Goal: Transaction & Acquisition: Purchase product/service

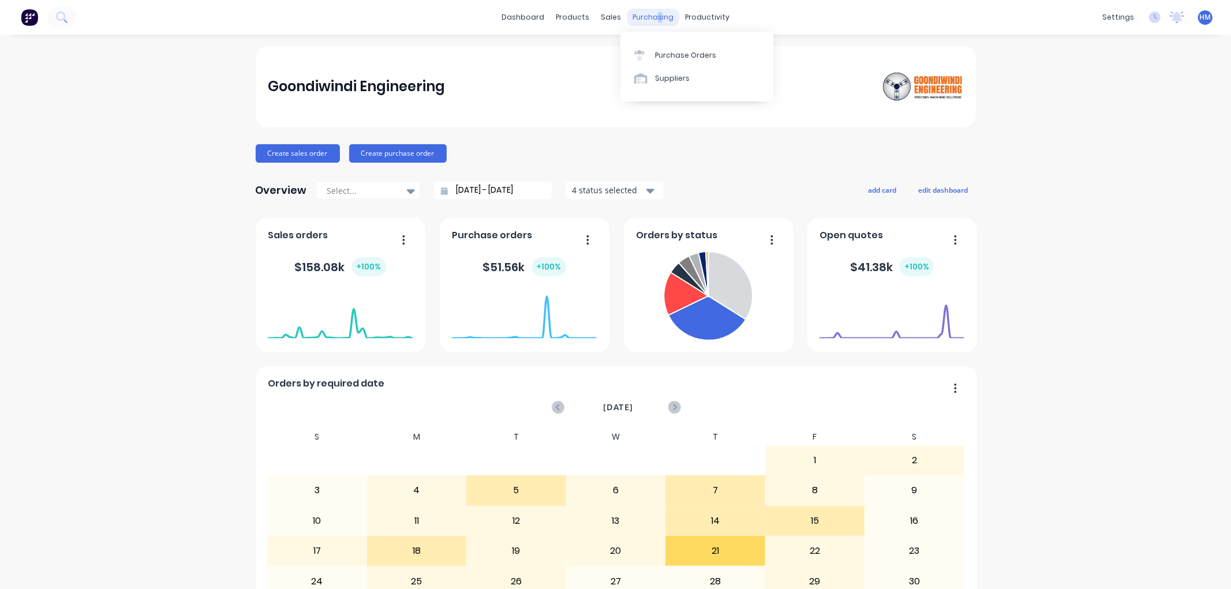
drag, startPoint x: 652, startPoint y: 15, endPoint x: 658, endPoint y: 22, distance: 9.0
click at [653, 14] on div "purchasing" at bounding box center [653, 17] width 53 height 17
click at [671, 54] on div "Purchase Orders" at bounding box center [685, 55] width 61 height 10
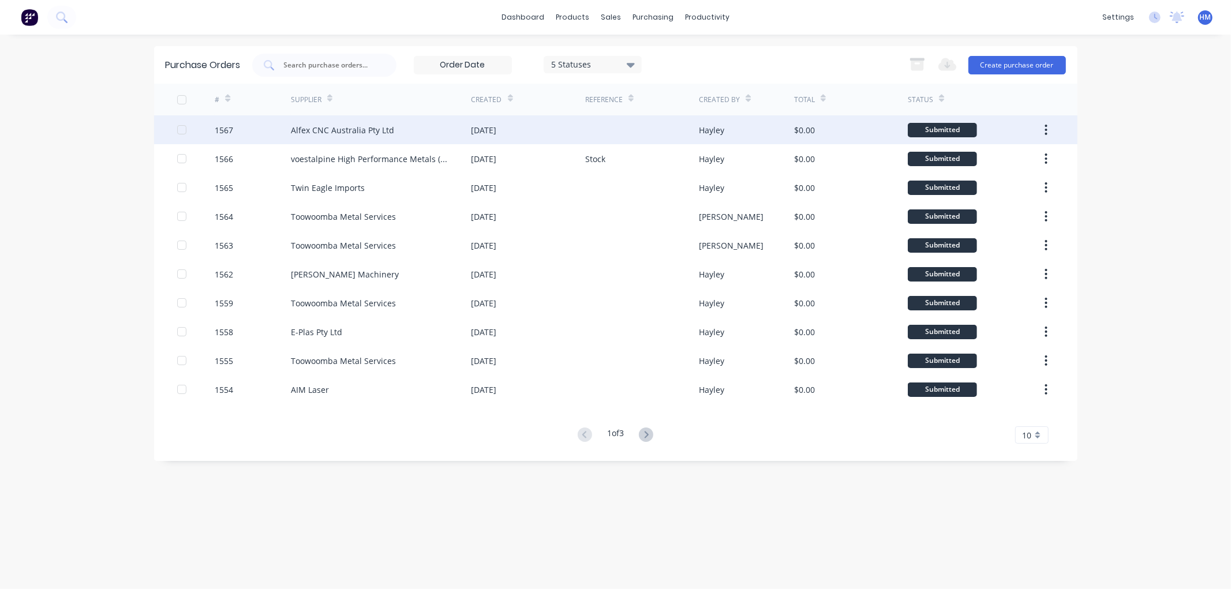
click at [257, 126] on div "1567" at bounding box center [253, 129] width 76 height 29
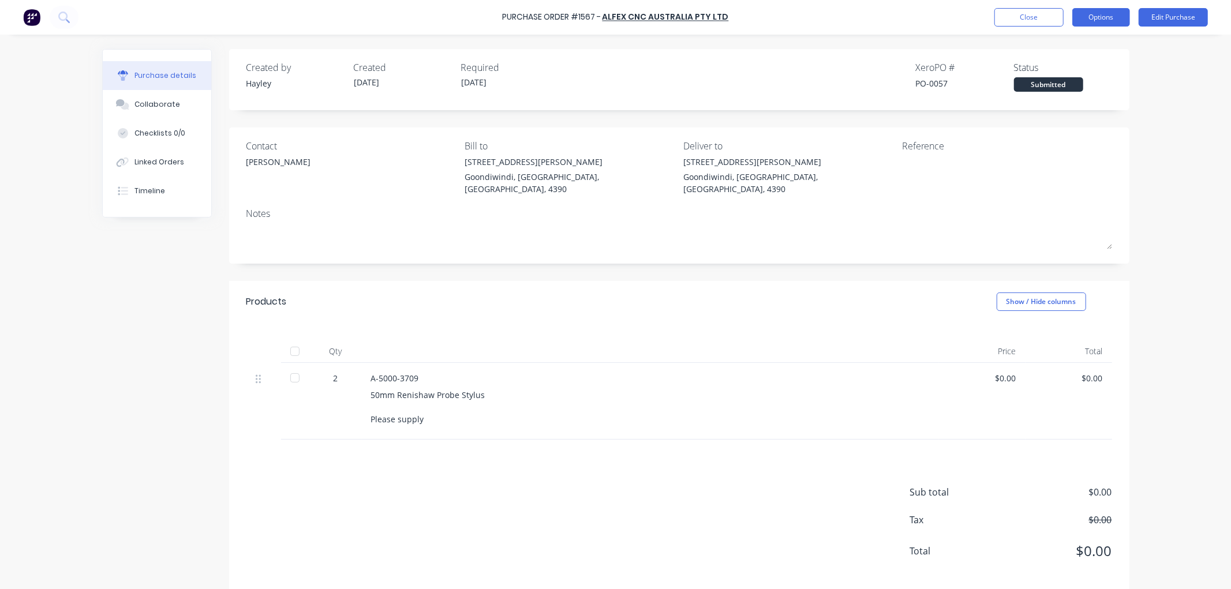
click at [1086, 13] on button "Options" at bounding box center [1101, 17] width 58 height 18
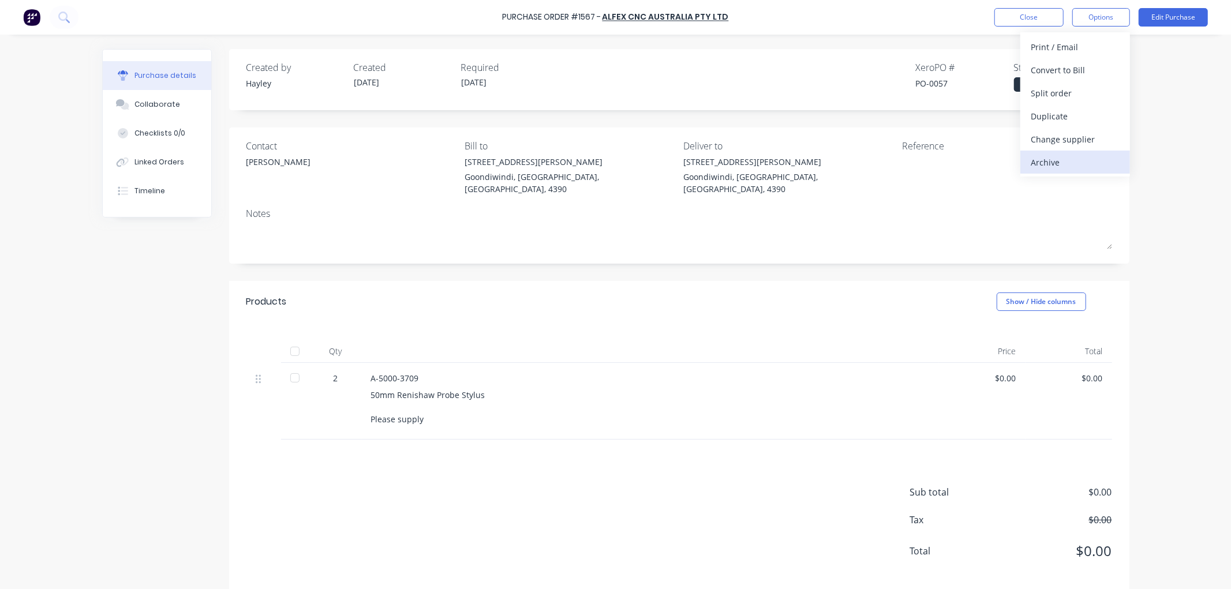
click at [1051, 164] on div "Archive" at bounding box center [1075, 162] width 89 height 17
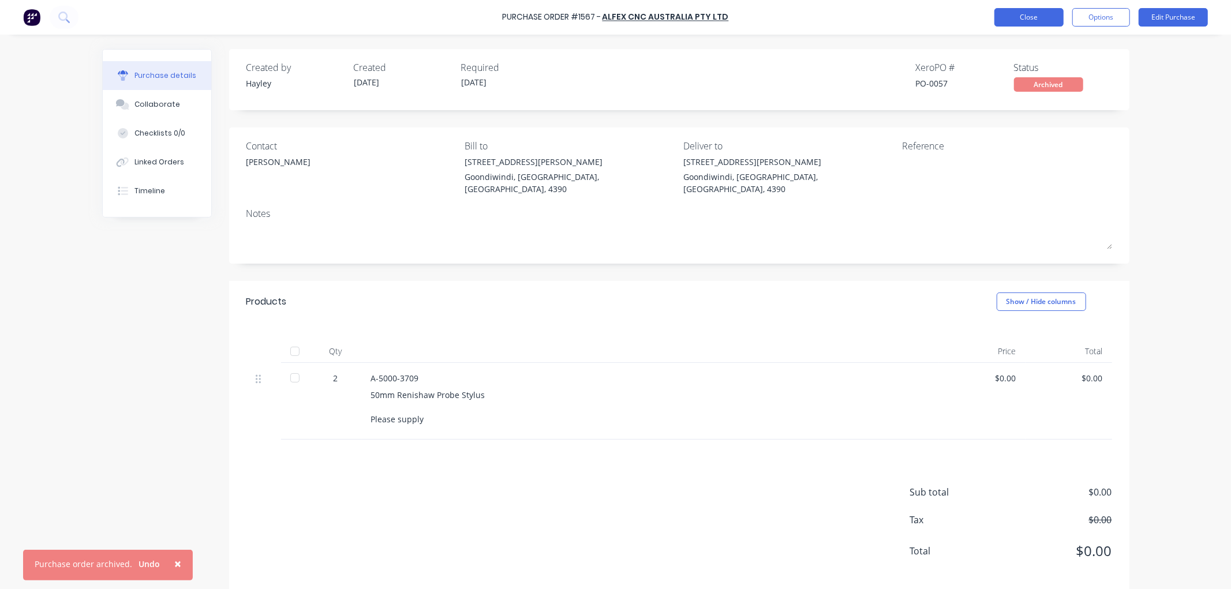
click at [1028, 20] on button "Close" at bounding box center [1029, 17] width 69 height 18
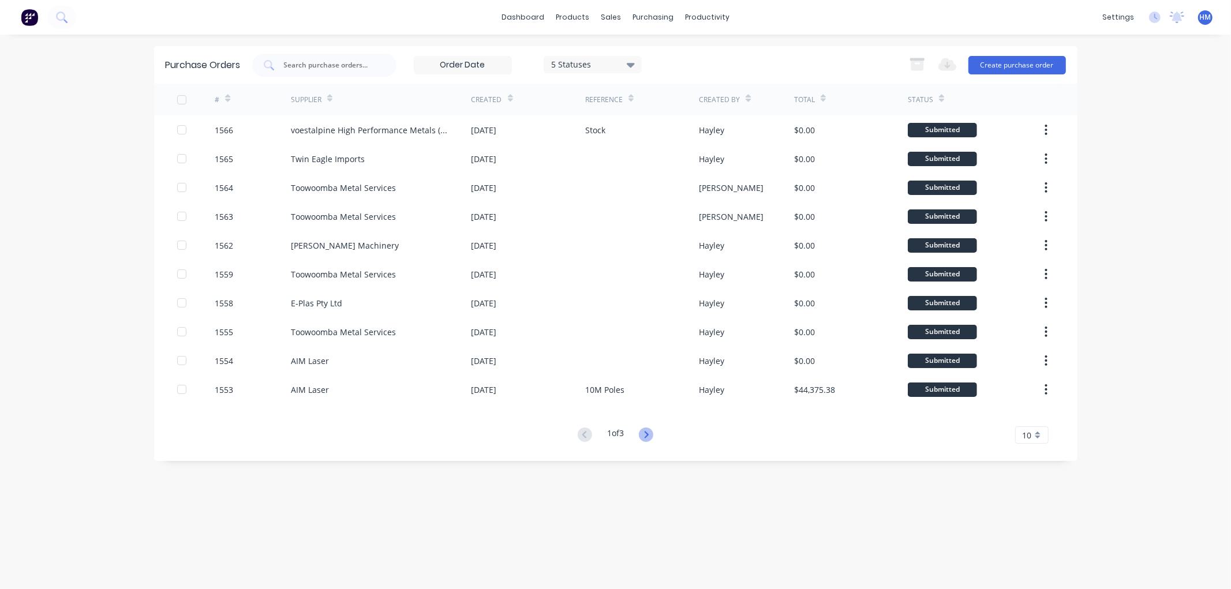
click at [645, 433] on icon at bounding box center [646, 435] width 14 height 14
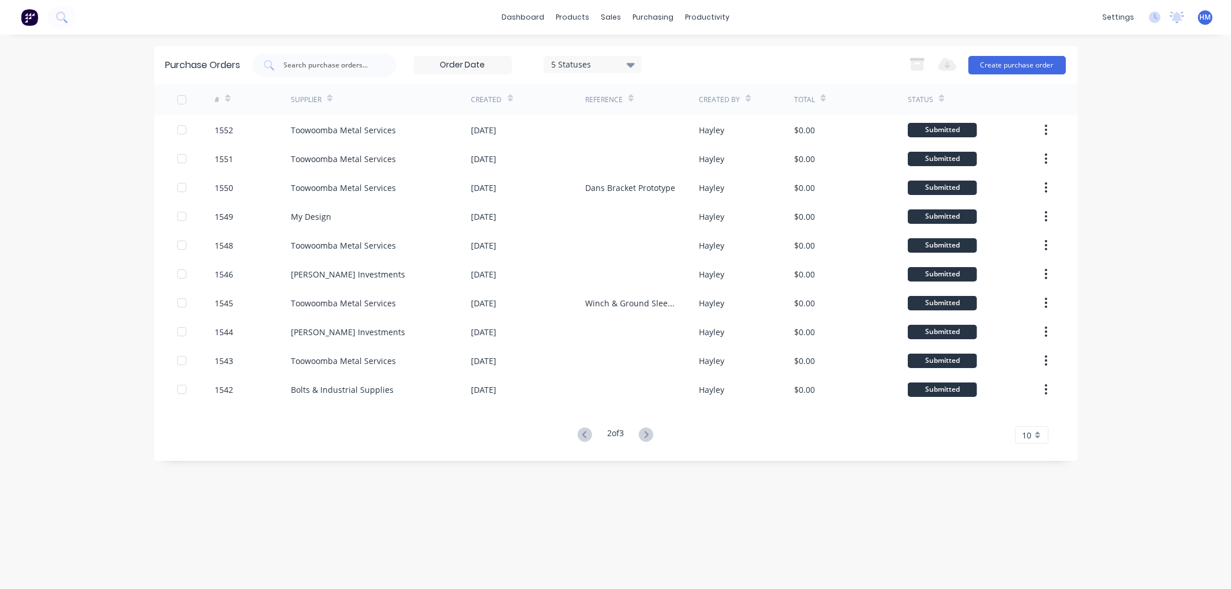
click at [645, 433] on icon at bounding box center [646, 435] width 14 height 14
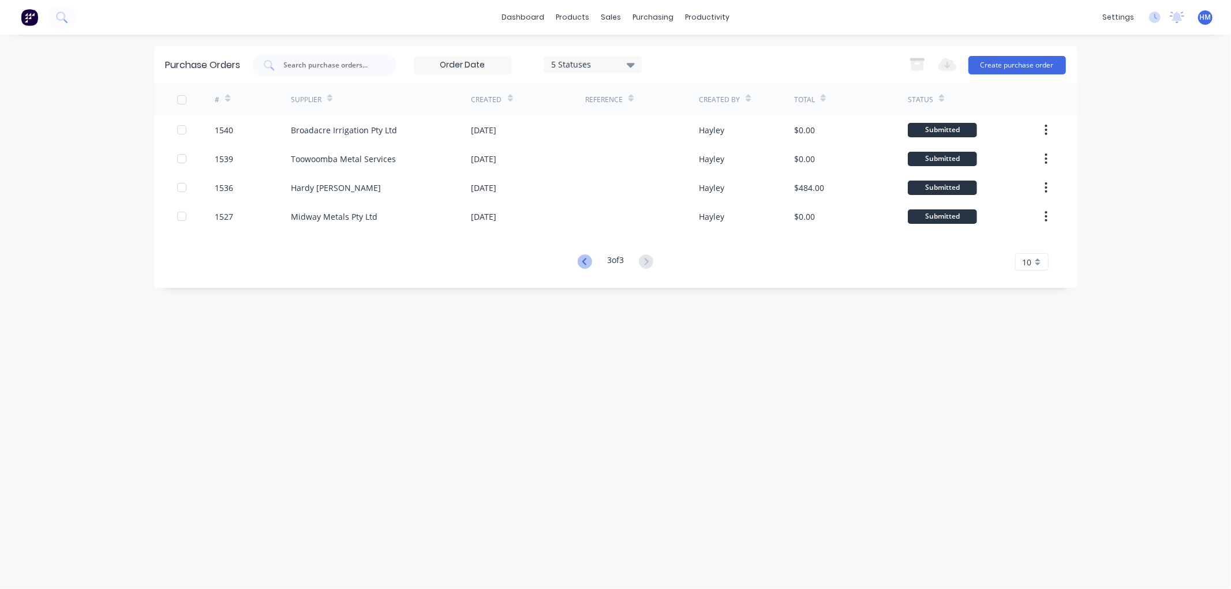
click at [580, 263] on icon at bounding box center [585, 262] width 14 height 14
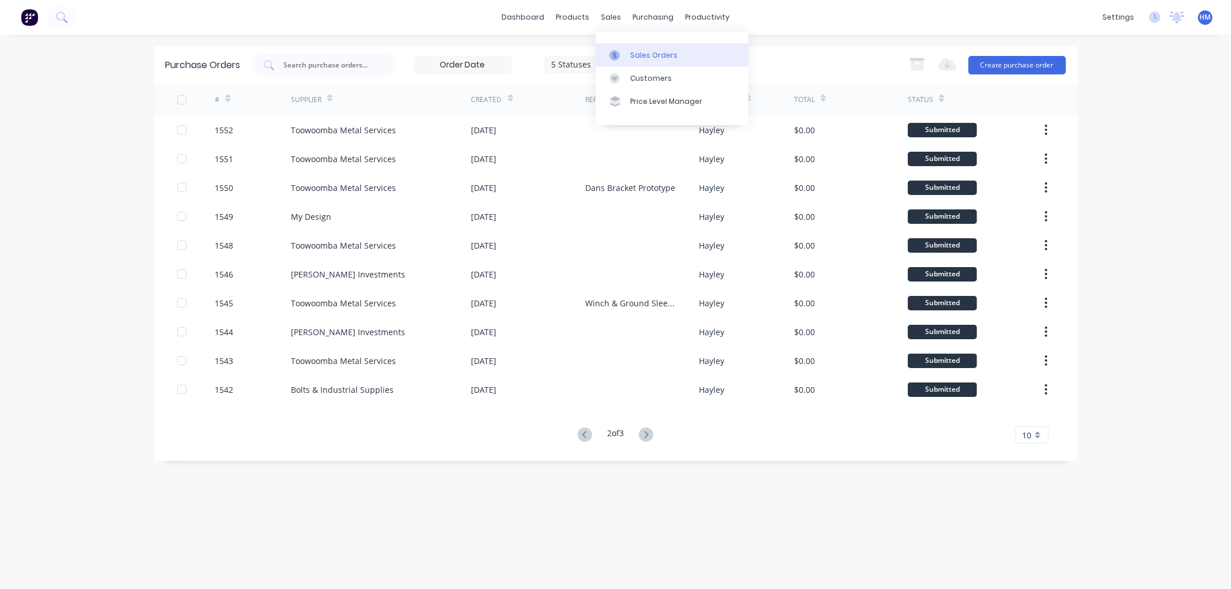
click at [646, 55] on div "Sales Orders" at bounding box center [653, 55] width 47 height 10
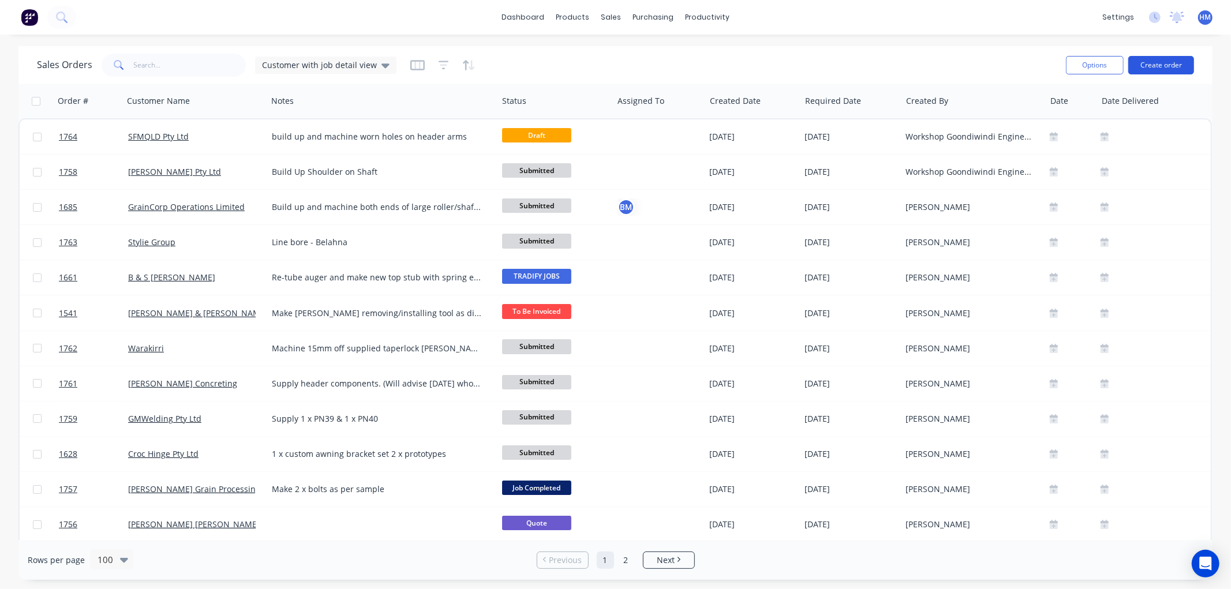
click at [1153, 59] on button "Create order" at bounding box center [1161, 65] width 66 height 18
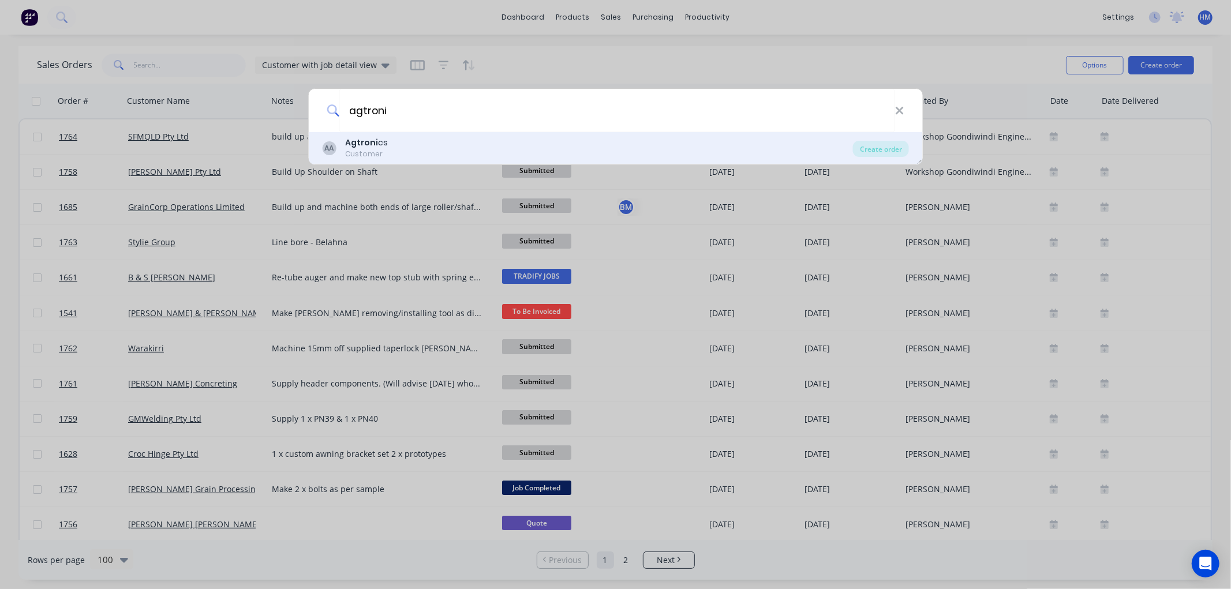
type input "agtroni"
click at [360, 155] on div "Customer" at bounding box center [366, 154] width 43 height 10
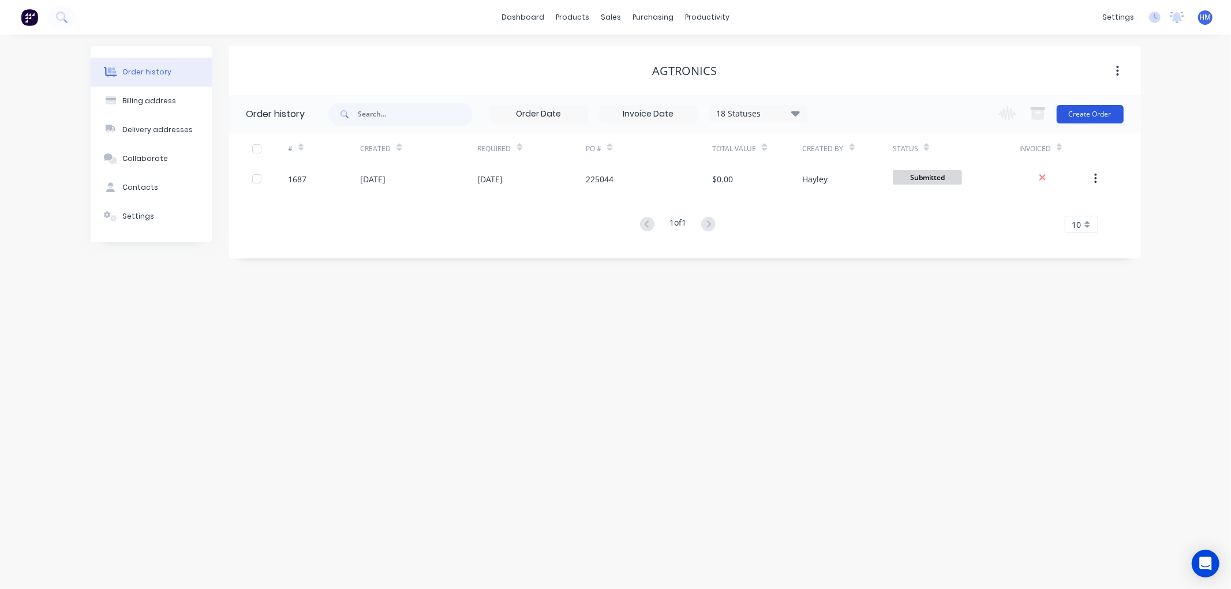
click at [1078, 111] on button "Create Order" at bounding box center [1090, 114] width 67 height 18
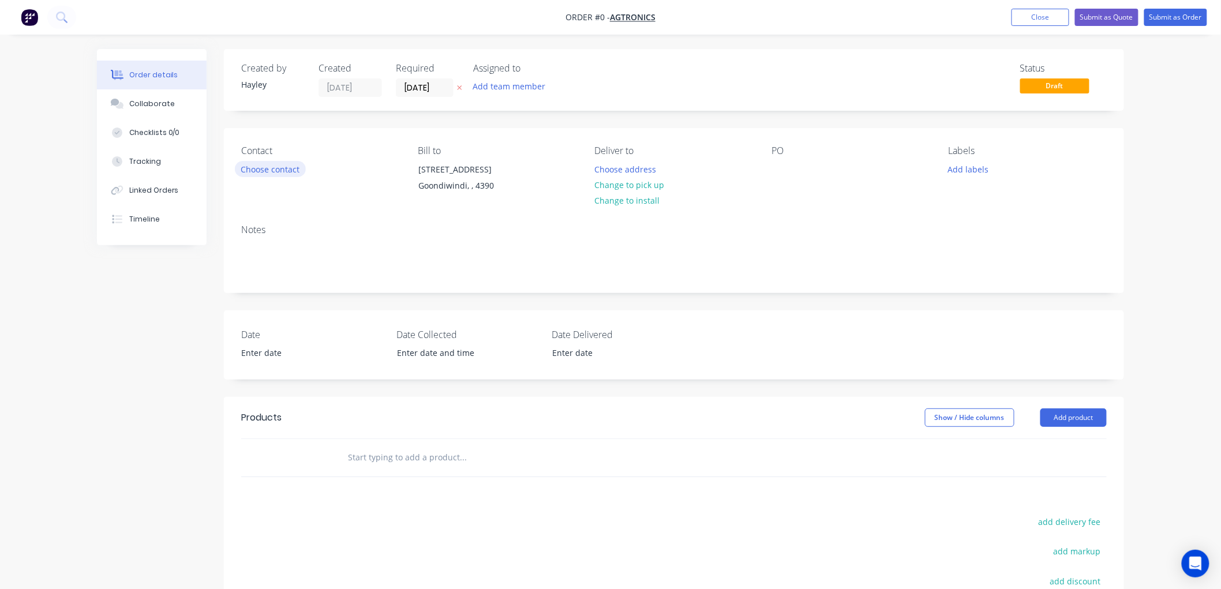
click at [274, 170] on button "Choose contact" at bounding box center [270, 169] width 71 height 16
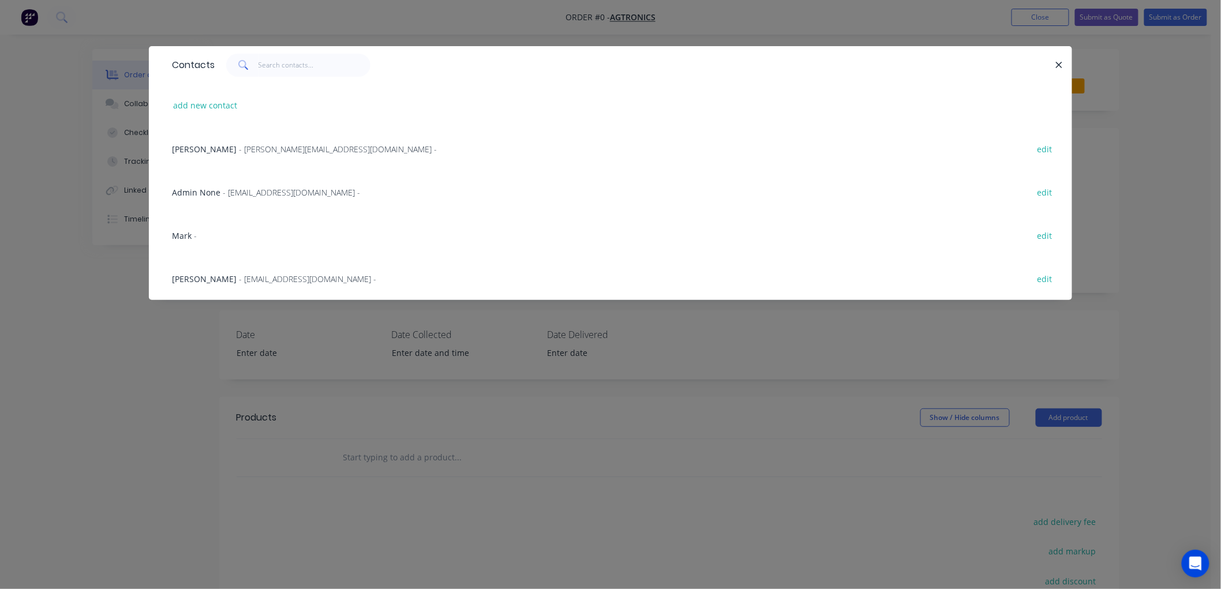
click at [198, 280] on span "Ally Campbell" at bounding box center [204, 279] width 65 height 11
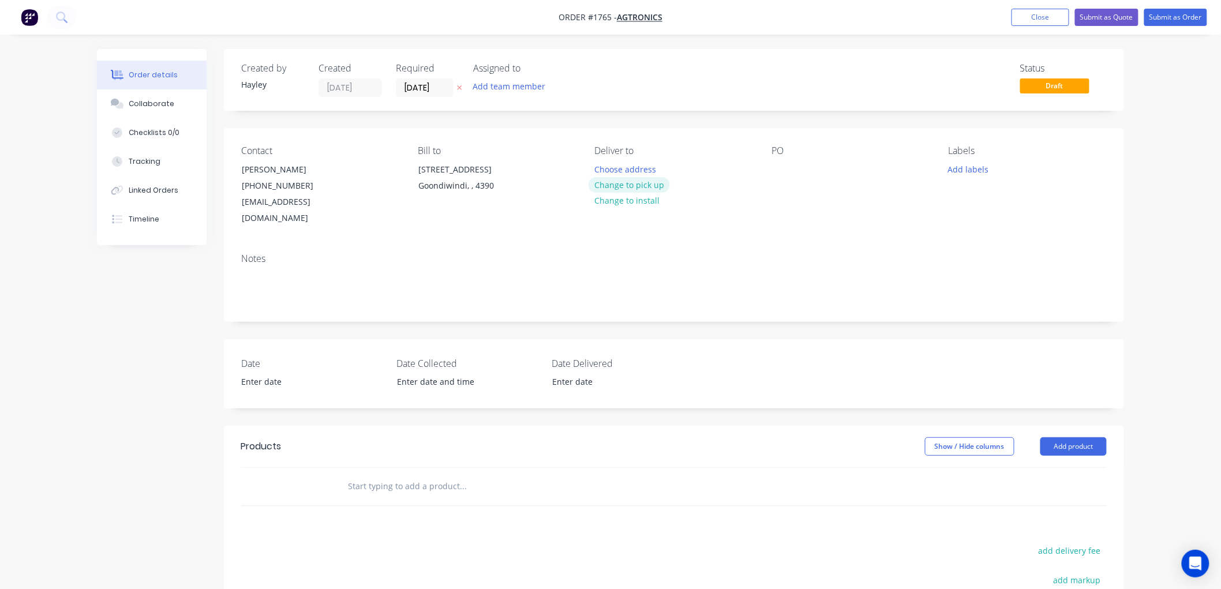
click at [644, 183] on button "Change to pick up" at bounding box center [630, 185] width 82 height 16
click at [783, 170] on div at bounding box center [781, 169] width 18 height 17
click at [429, 475] on input "text" at bounding box center [462, 486] width 231 height 23
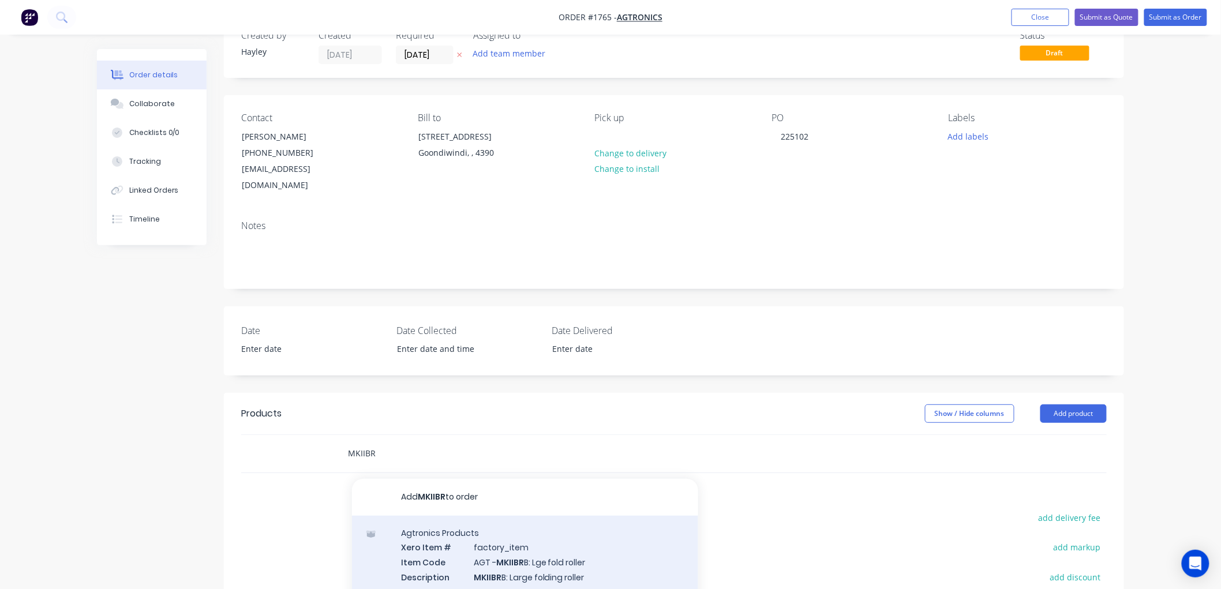
scroll to position [64, 0]
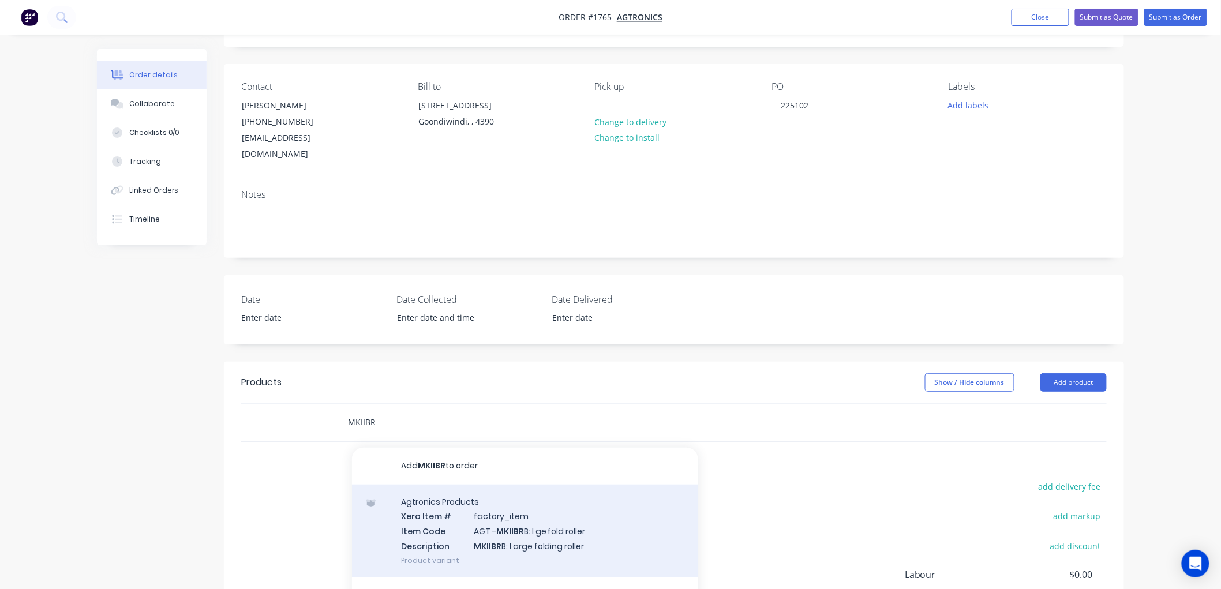
type input "MKIIBR"
click at [543, 508] on div "Agtronics Products Xero Item # factory_item Item Code AGT - MKIIBR B: Lge fold …" at bounding box center [525, 531] width 346 height 93
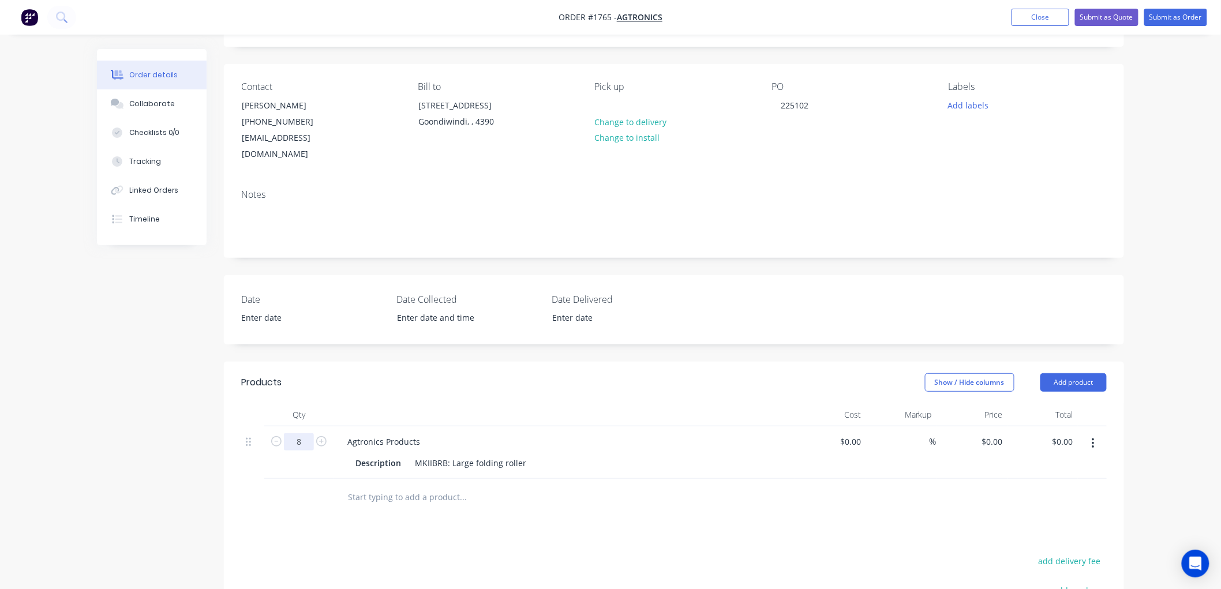
type input "8"
click at [440, 488] on input "text" at bounding box center [462, 497] width 231 height 23
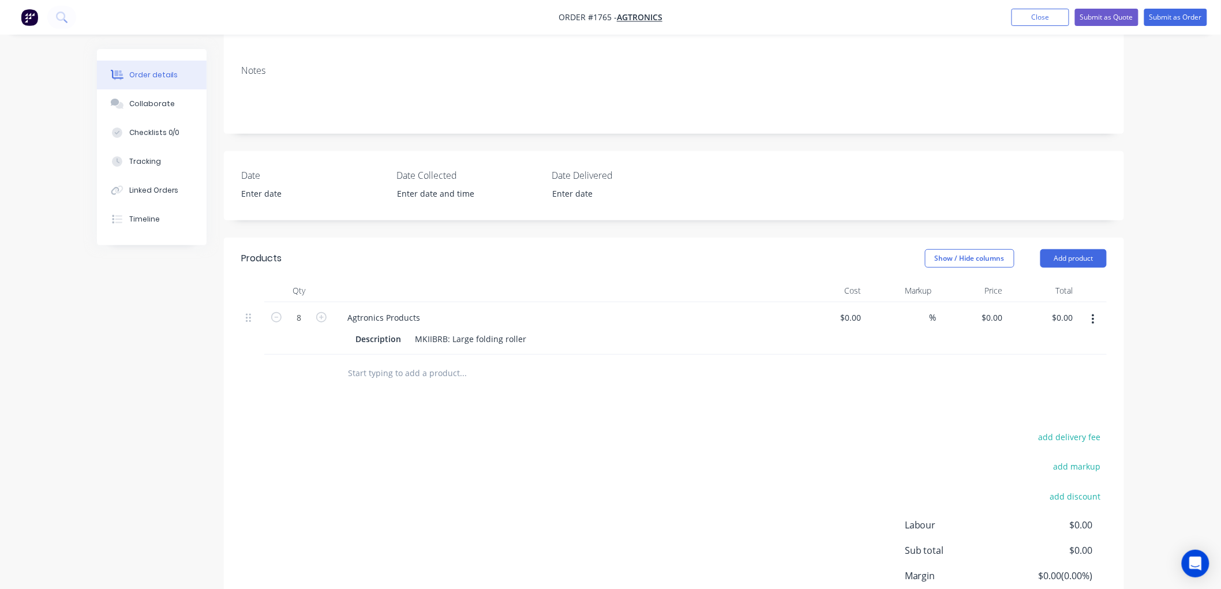
scroll to position [192, 0]
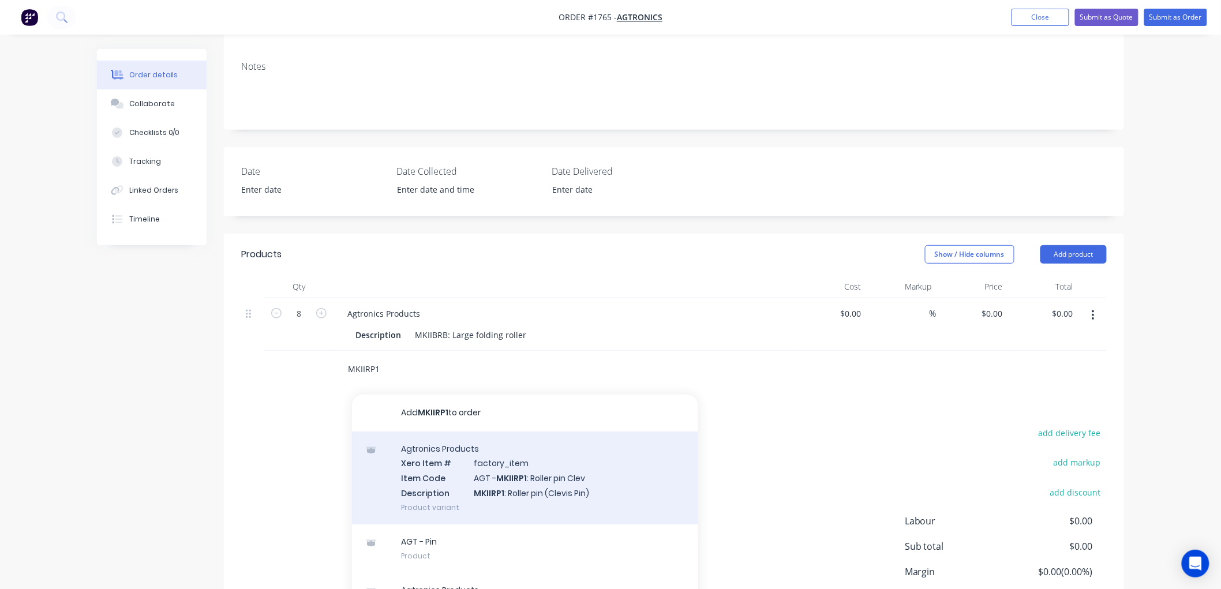
type input "MKIIRP1"
click at [535, 457] on div "Agtronics Products Xero Item # factory_item Item Code AGT - MKIIRP1 : Roller pi…" at bounding box center [525, 478] width 346 height 93
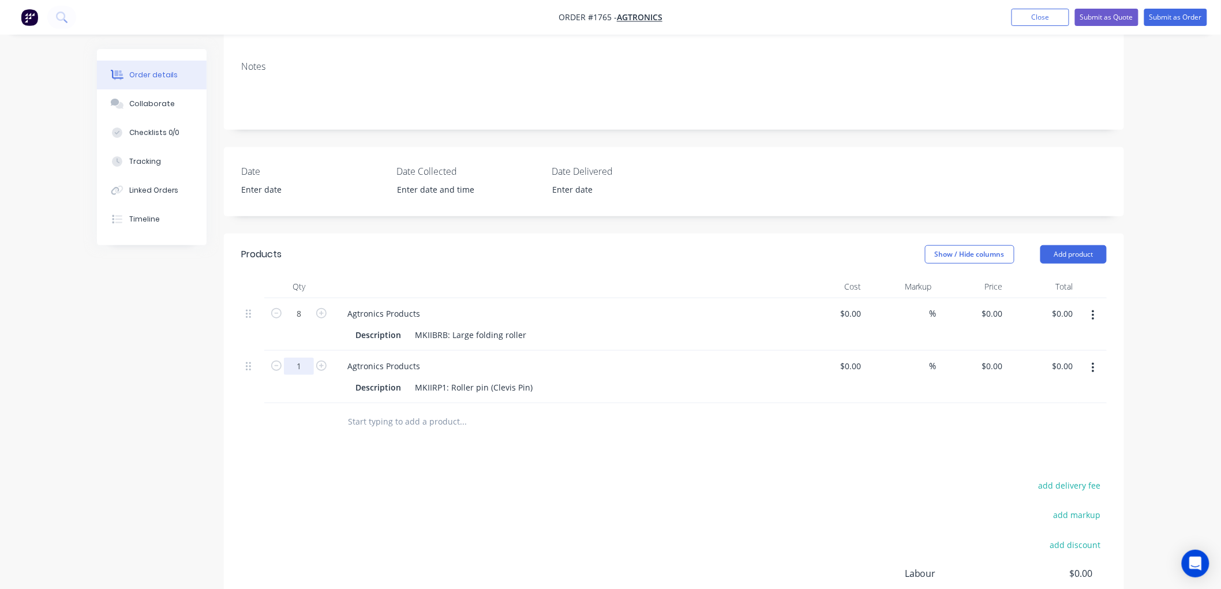
click at [306, 323] on input "1" at bounding box center [299, 313] width 30 height 17
type input "5"
click at [424, 410] on input "text" at bounding box center [462, 421] width 231 height 23
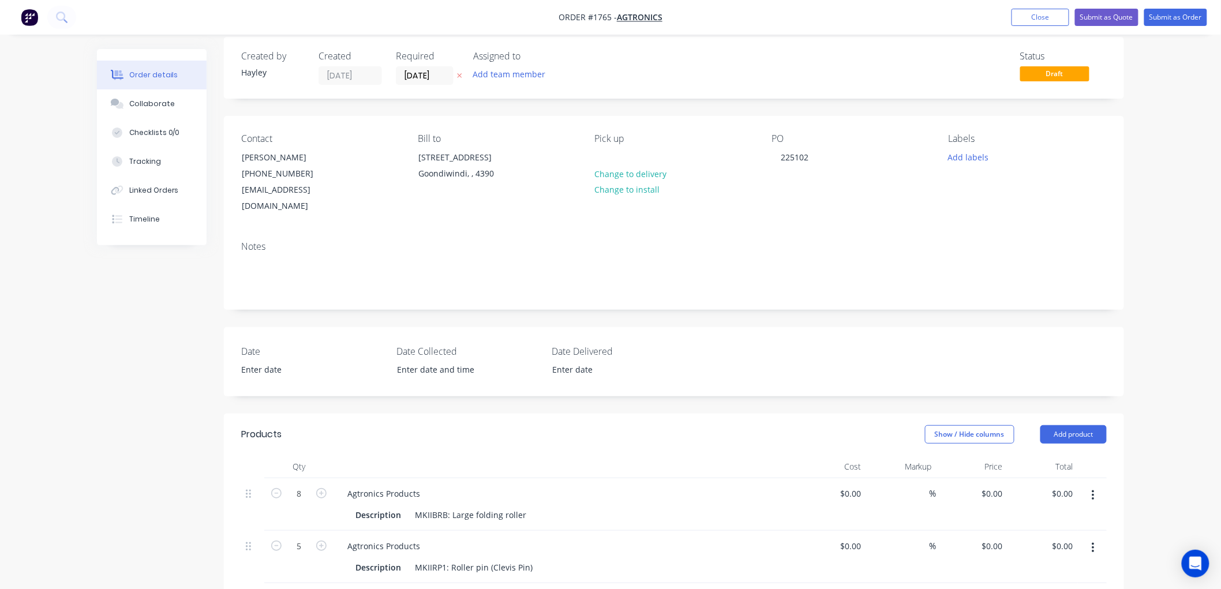
scroll to position [0, 0]
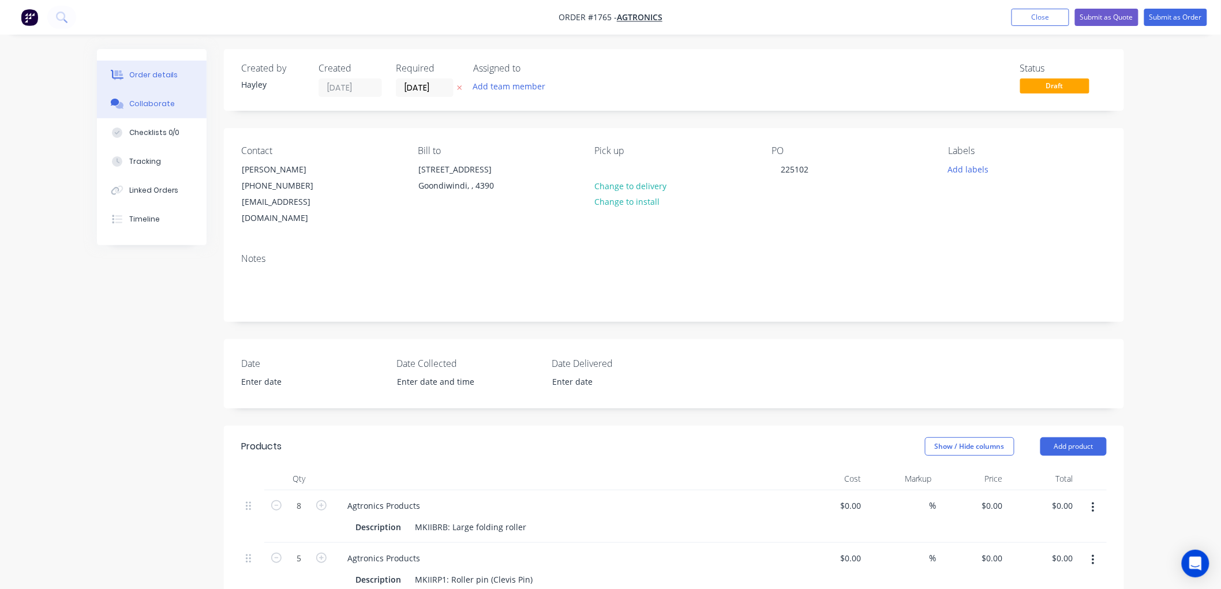
click at [170, 103] on div "Collaborate" at bounding box center [152, 104] width 46 height 10
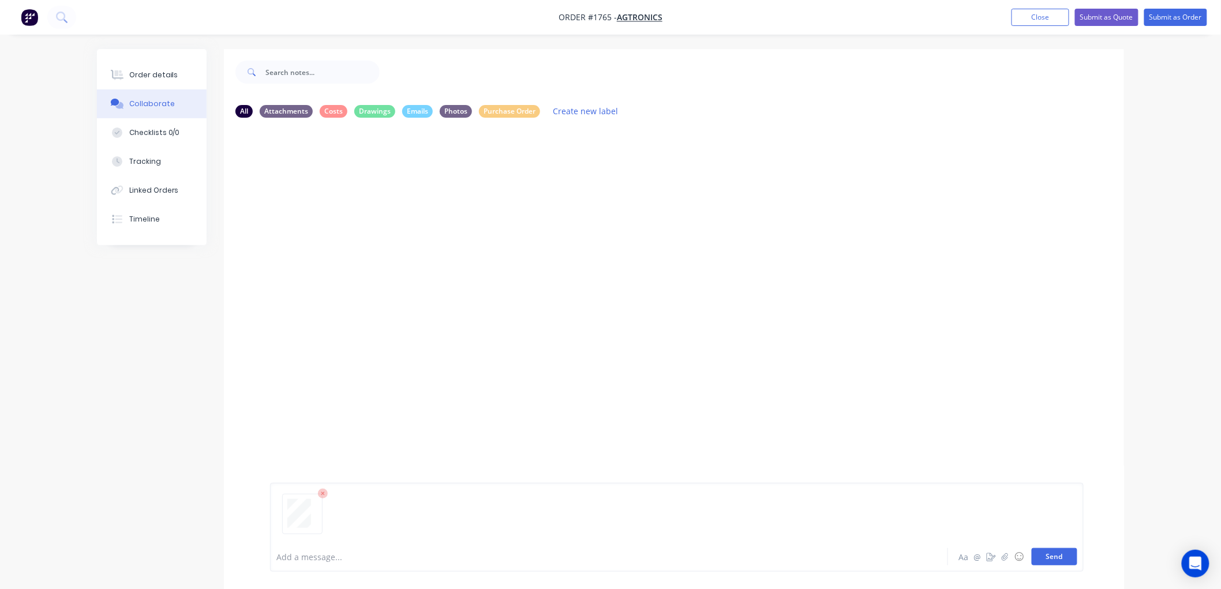
click at [1066, 560] on button "Send" at bounding box center [1055, 556] width 46 height 17
click at [364, 211] on icon "button" at bounding box center [363, 215] width 2 height 10
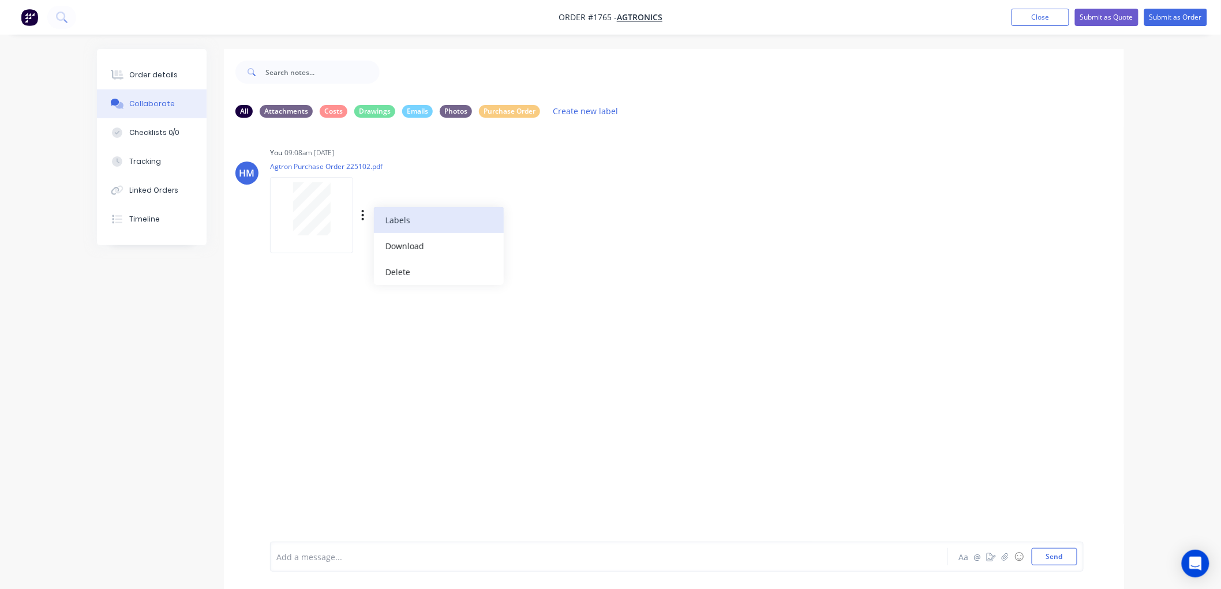
click at [403, 222] on button "Labels" at bounding box center [439, 220] width 130 height 26
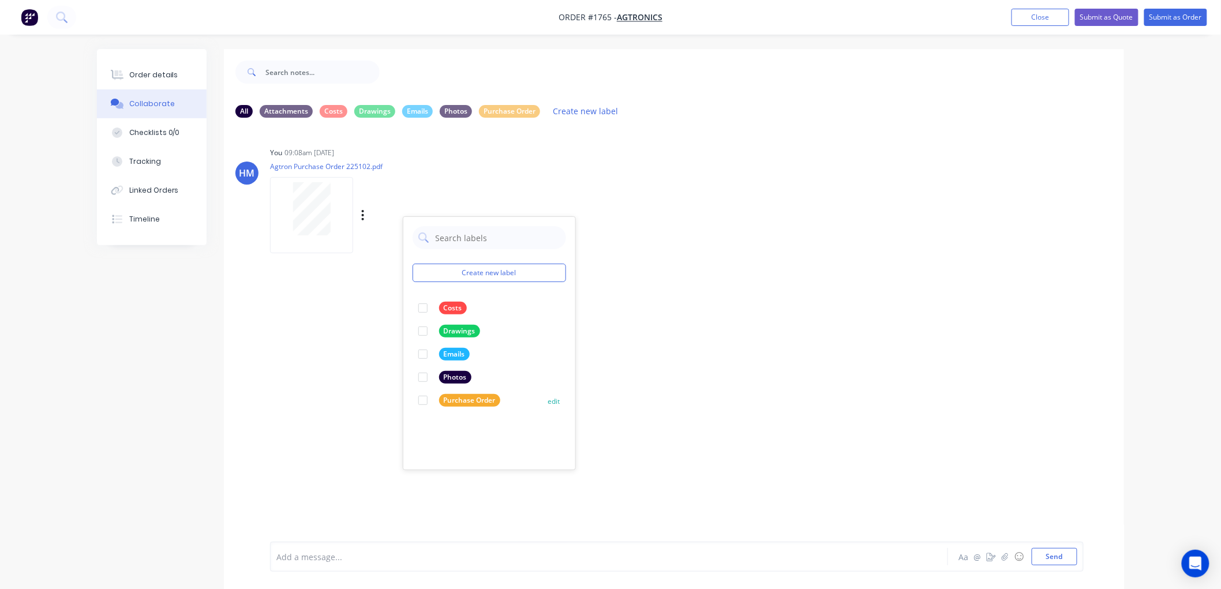
click at [422, 401] on div at bounding box center [423, 400] width 23 height 23
click at [769, 316] on div "HM You 09:08am 26/08/25 Agtron Purchase Order 225102.pdf Labels Download Delete…" at bounding box center [674, 334] width 900 height 415
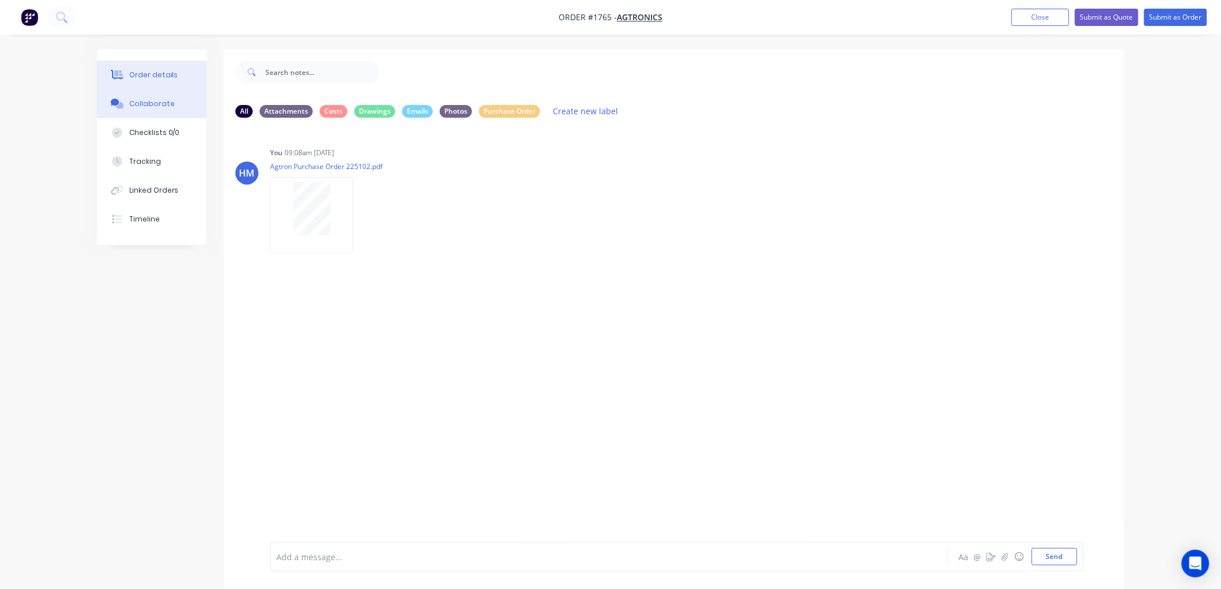
click at [155, 78] on div "Order details" at bounding box center [153, 75] width 49 height 10
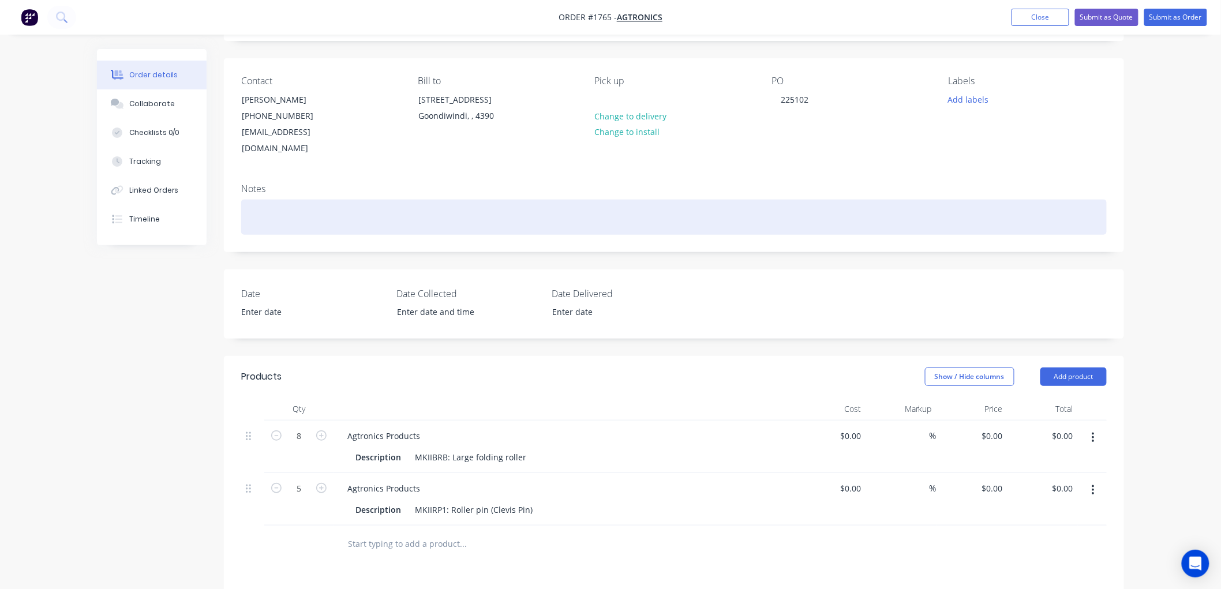
scroll to position [64, 0]
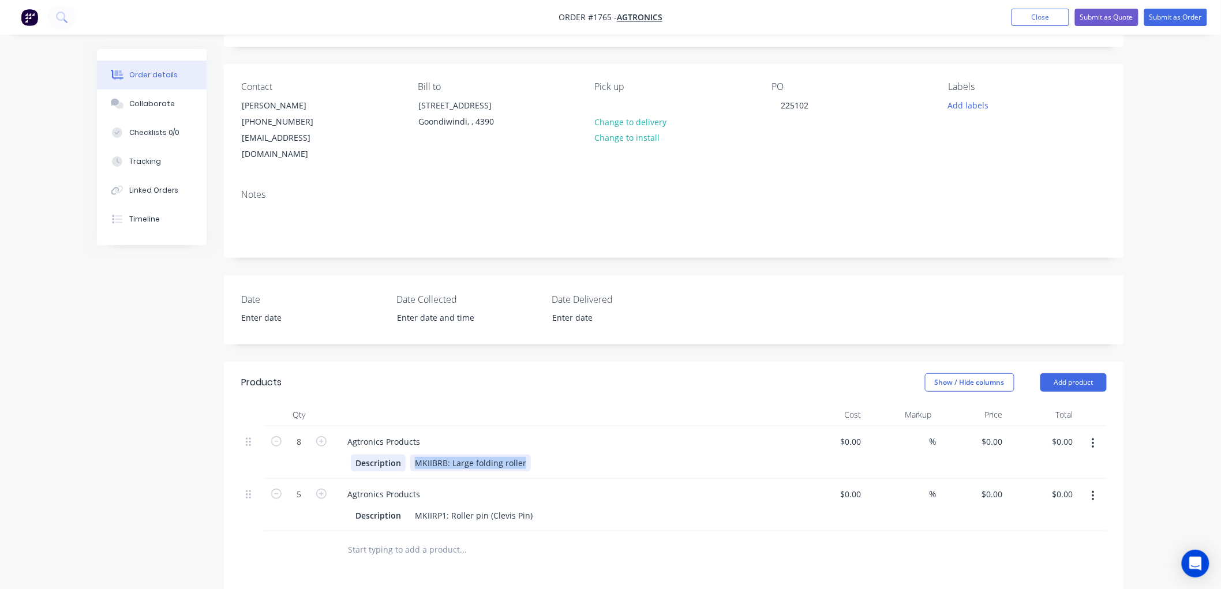
drag, startPoint x: 523, startPoint y: 444, endPoint x: 393, endPoint y: 442, distance: 129.9
click at [393, 455] on div "Description MKIIBRB: Large folding roller" at bounding box center [562, 463] width 423 height 17
copy div "MKIIBRB: Large folding roller"
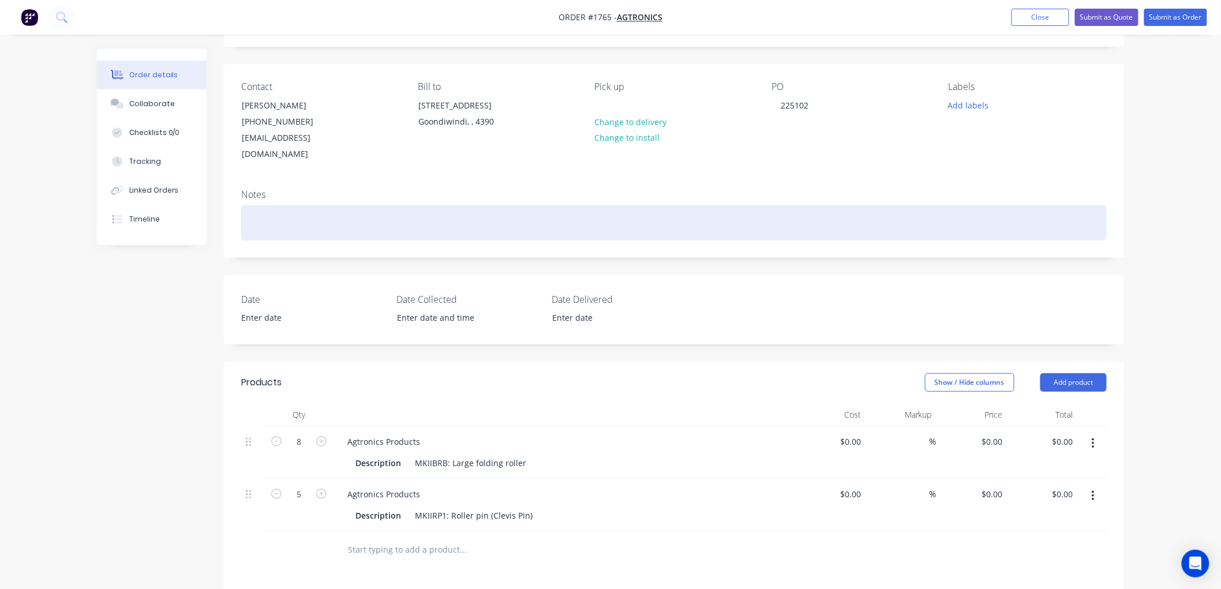
click at [264, 205] on div at bounding box center [674, 222] width 866 height 35
paste div
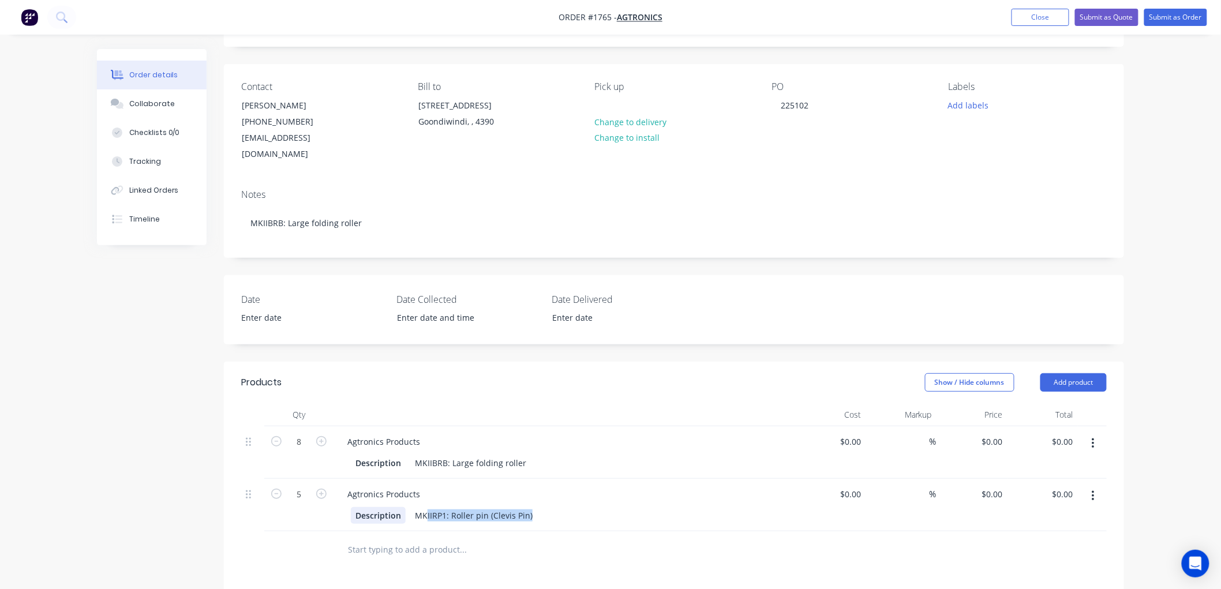
drag, startPoint x: 528, startPoint y: 499, endPoint x: 404, endPoint y: 499, distance: 123.5
click at [404, 507] on div "Description MKIIRP1: Roller pin (Clevis Pin)" at bounding box center [562, 515] width 423 height 17
click at [532, 507] on div "MKIIRP1: Roller pin (Clevis Pin)" at bounding box center [473, 515] width 127 height 17
drag, startPoint x: 530, startPoint y: 499, endPoint x: 392, endPoint y: 499, distance: 137.4
click at [392, 507] on div "Description MKIIRP1: Roller pin (Clevis Pin)" at bounding box center [562, 515] width 423 height 17
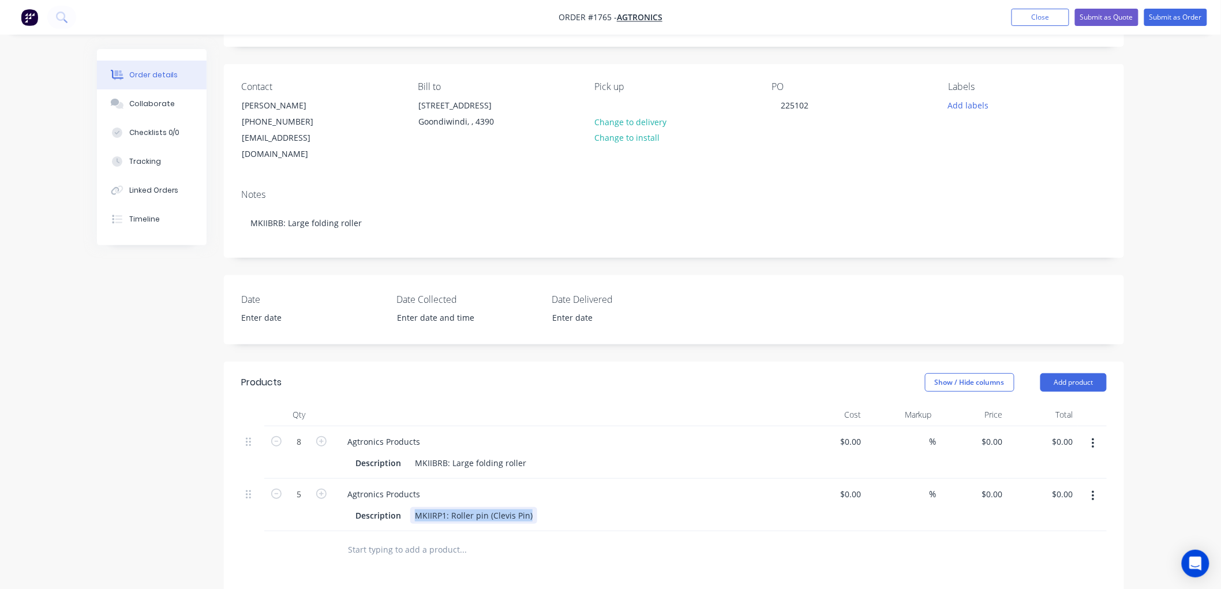
copy div "MKIIRP1: Roller pin (Clevis Pin)"
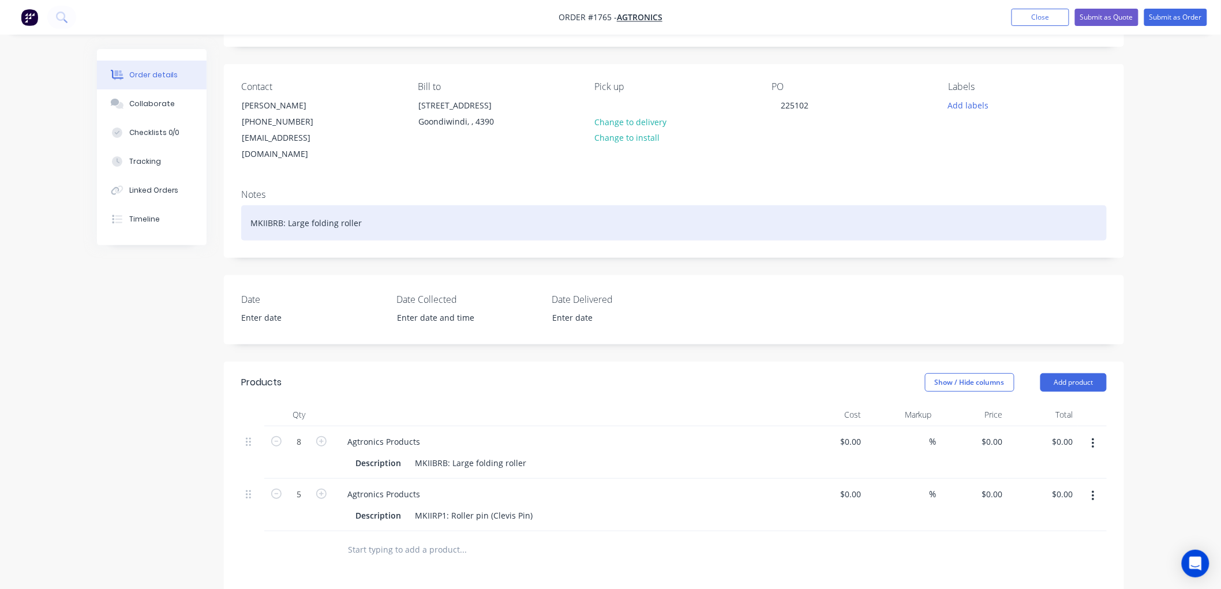
click at [368, 205] on div "MKIIBRB: Large folding roller" at bounding box center [674, 222] width 866 height 35
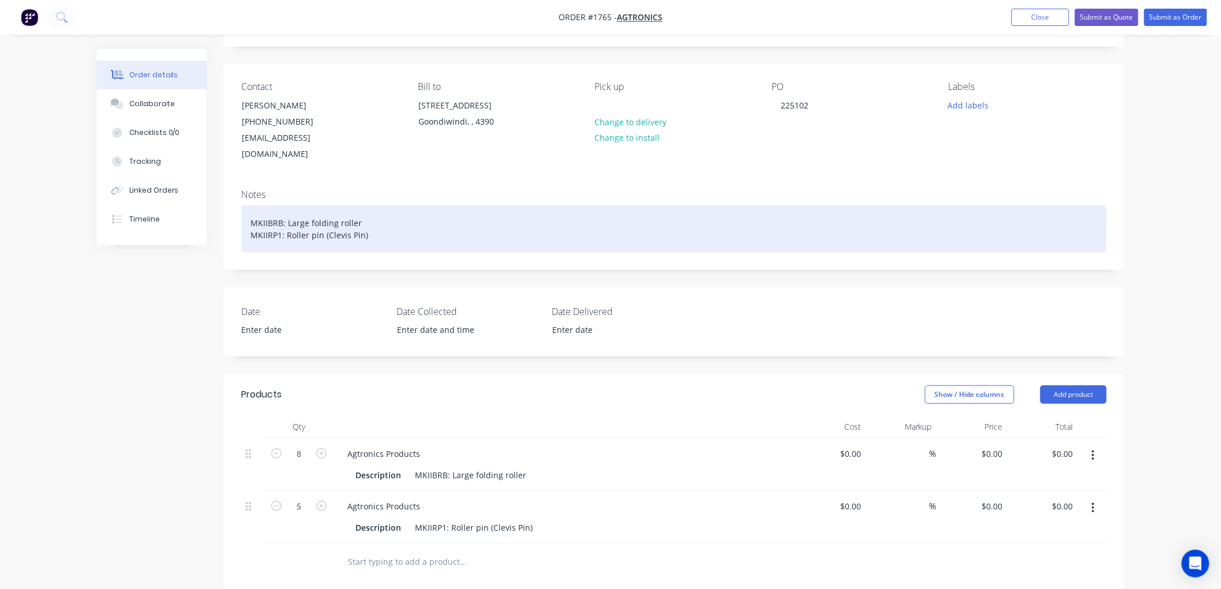
click at [252, 205] on div "MKIIBRB: Large folding roller MKIIRP1: Roller pin (Clevis Pin)" at bounding box center [674, 228] width 866 height 47
click at [250, 214] on div "8 x MKIIBRB: Large folding roller MKIIRP1: Roller pin (Clevis Pin)" at bounding box center [674, 228] width 866 height 47
click at [433, 205] on div "8 x MKIIBRB: Large folding roller 5 x MKIIRP1: Roller pin (Clevis Pin)" at bounding box center [674, 228] width 866 height 47
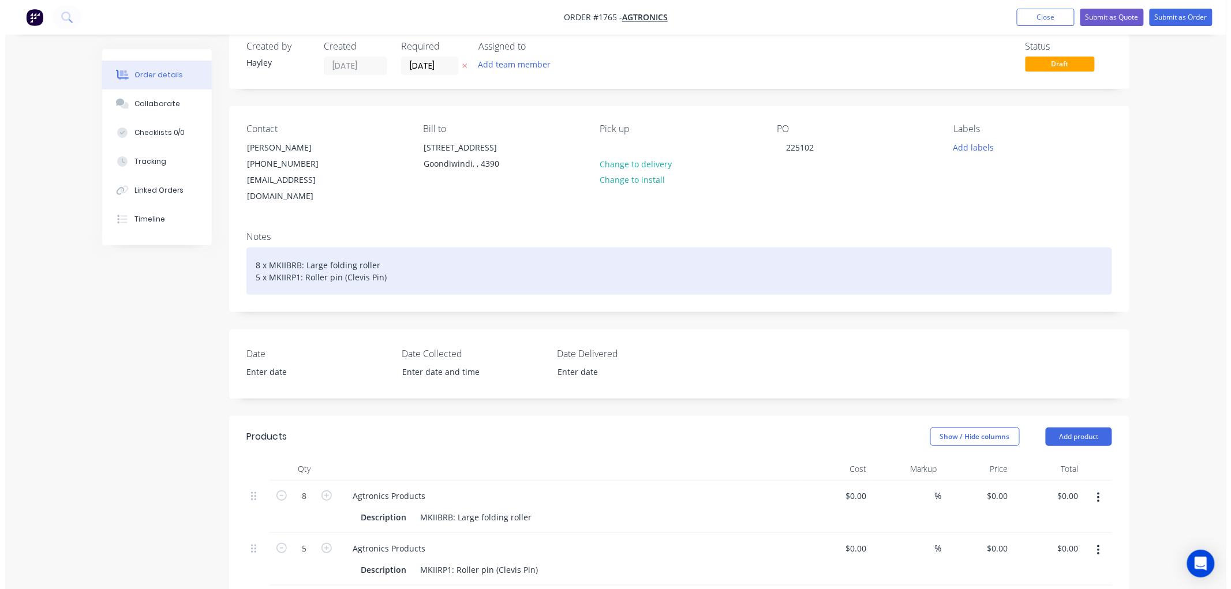
scroll to position [0, 0]
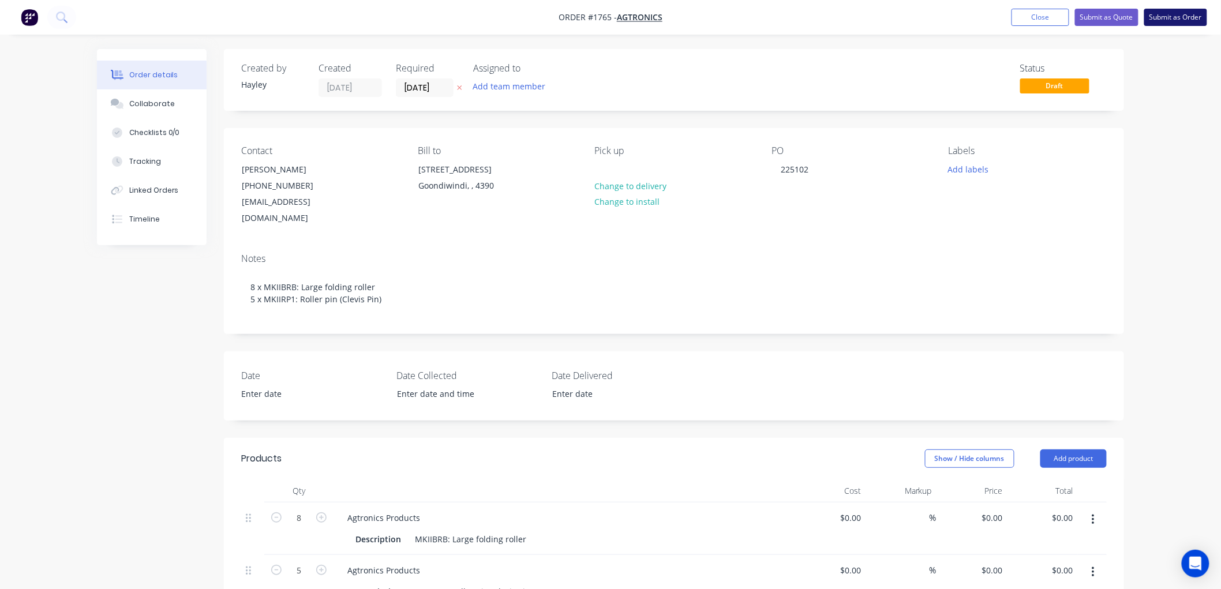
click at [1182, 15] on button "Submit as Order" at bounding box center [1176, 17] width 63 height 17
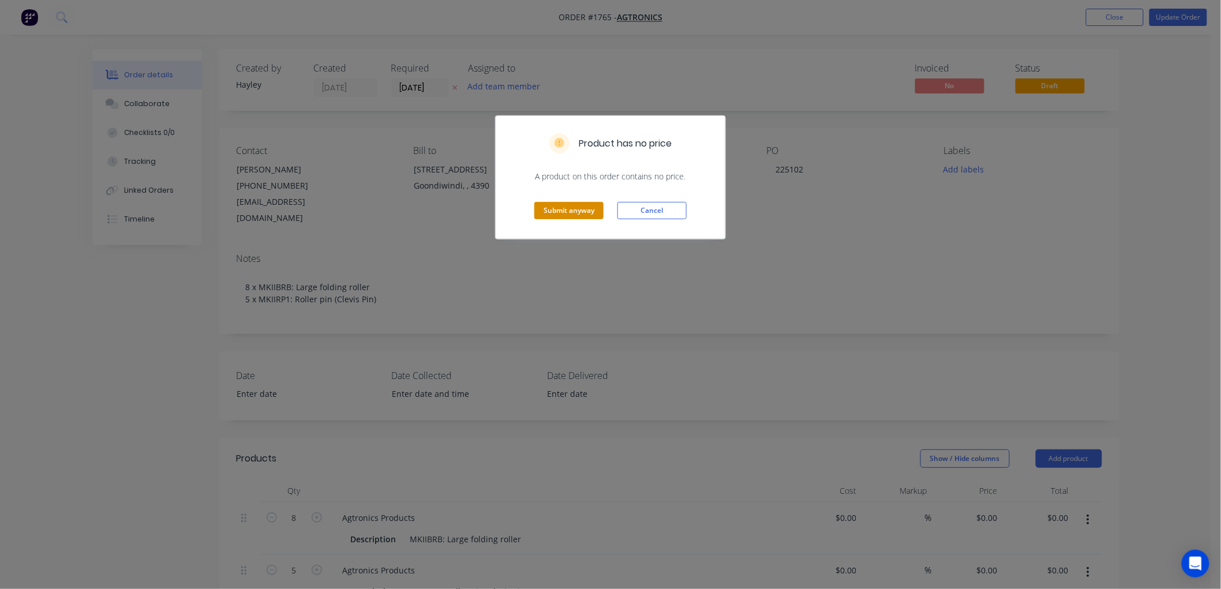
click at [592, 205] on button "Submit anyway" at bounding box center [568, 210] width 69 height 17
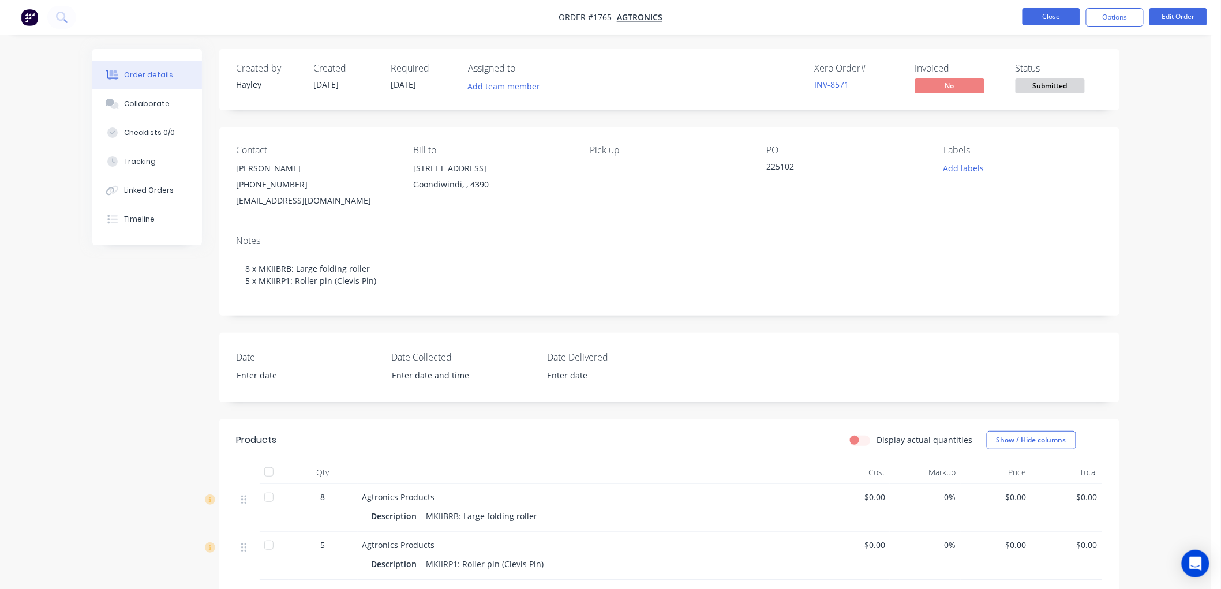
click at [1031, 9] on button "Close" at bounding box center [1052, 16] width 58 height 17
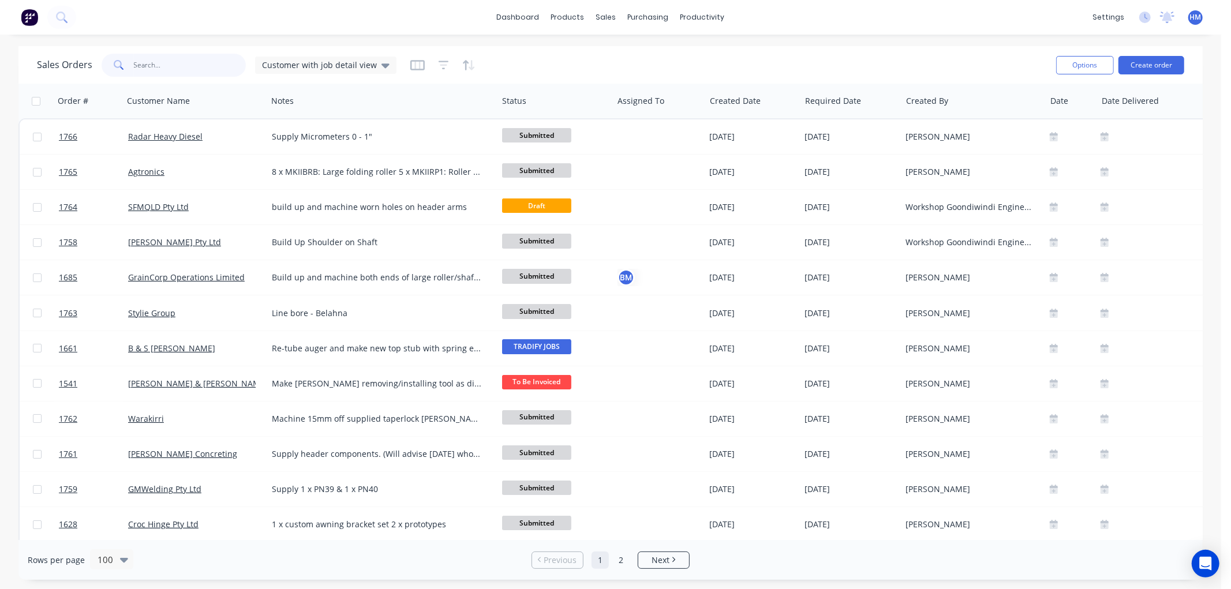
click at [171, 60] on input "text" at bounding box center [190, 65] width 113 height 23
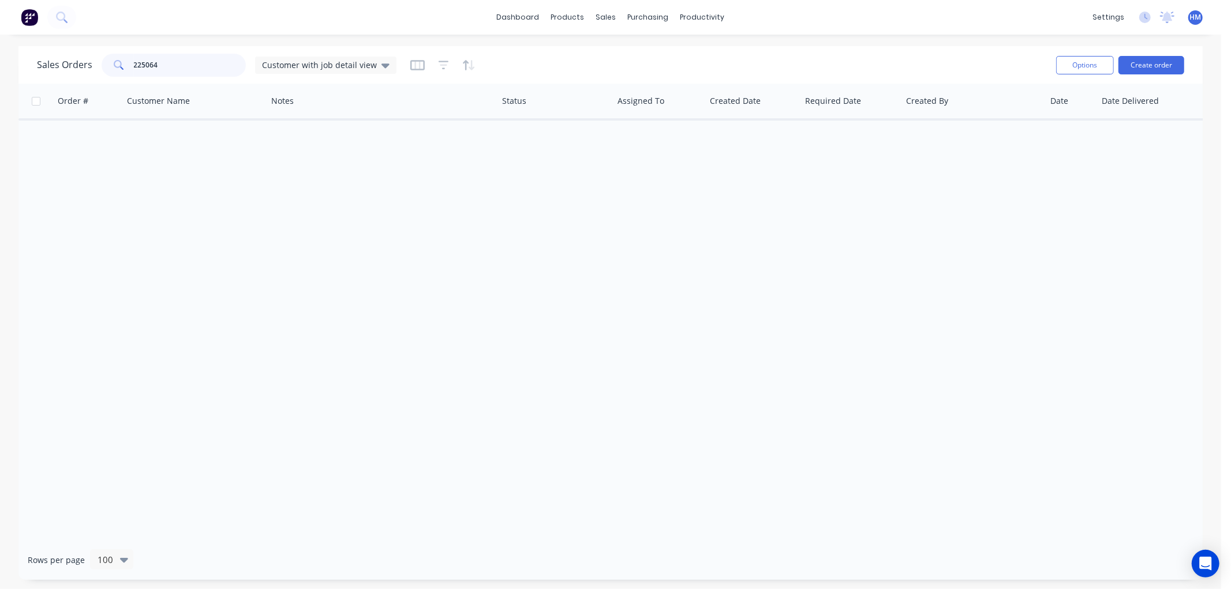
drag, startPoint x: 172, startPoint y: 67, endPoint x: 50, endPoint y: 69, distance: 122.4
click at [50, 69] on div "Sales Orders 225064 Customer with job detail view" at bounding box center [217, 65] width 360 height 23
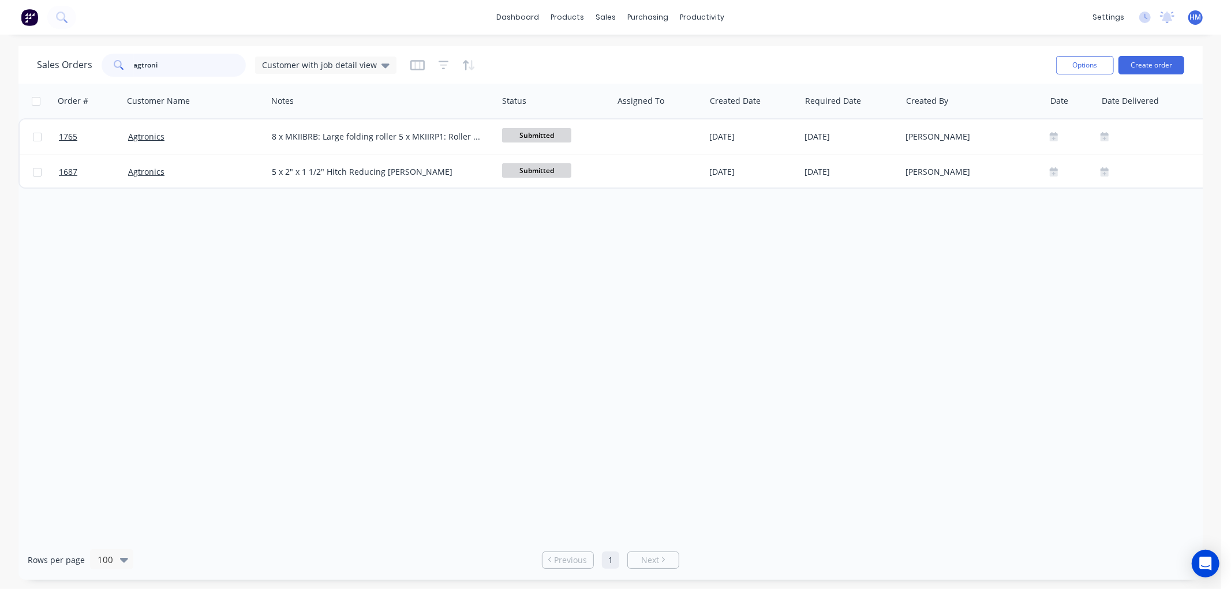
type input "agtroni"
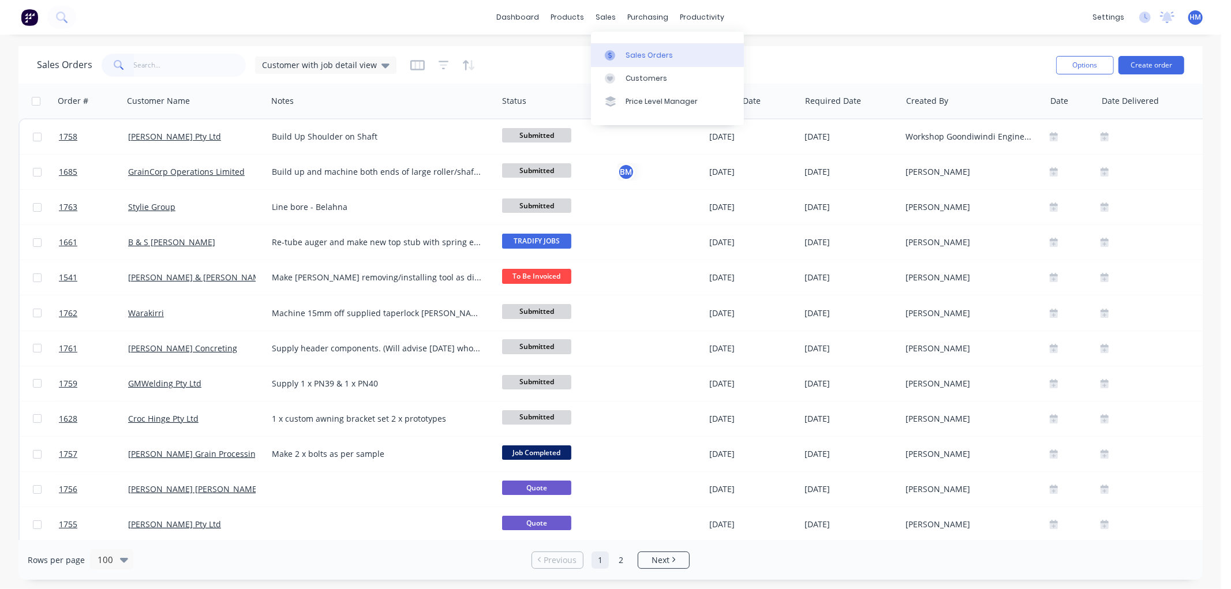
click at [632, 54] on div "Sales Orders" at bounding box center [649, 55] width 47 height 10
click at [1135, 60] on button "Create order" at bounding box center [1152, 65] width 66 height 18
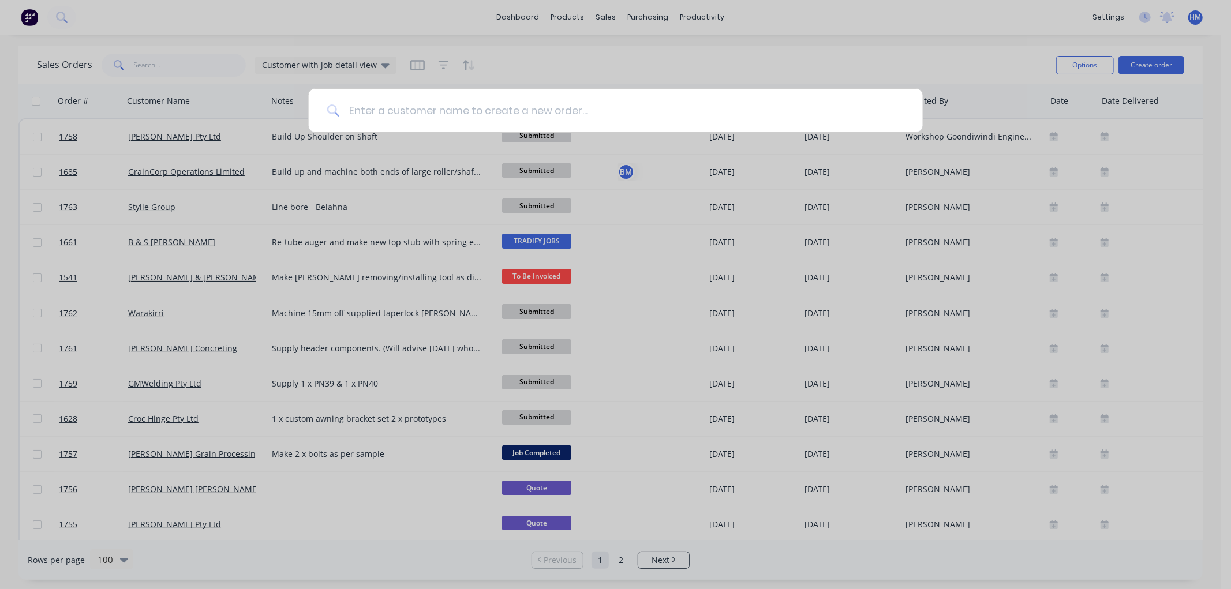
click at [463, 114] on input at bounding box center [621, 110] width 565 height 43
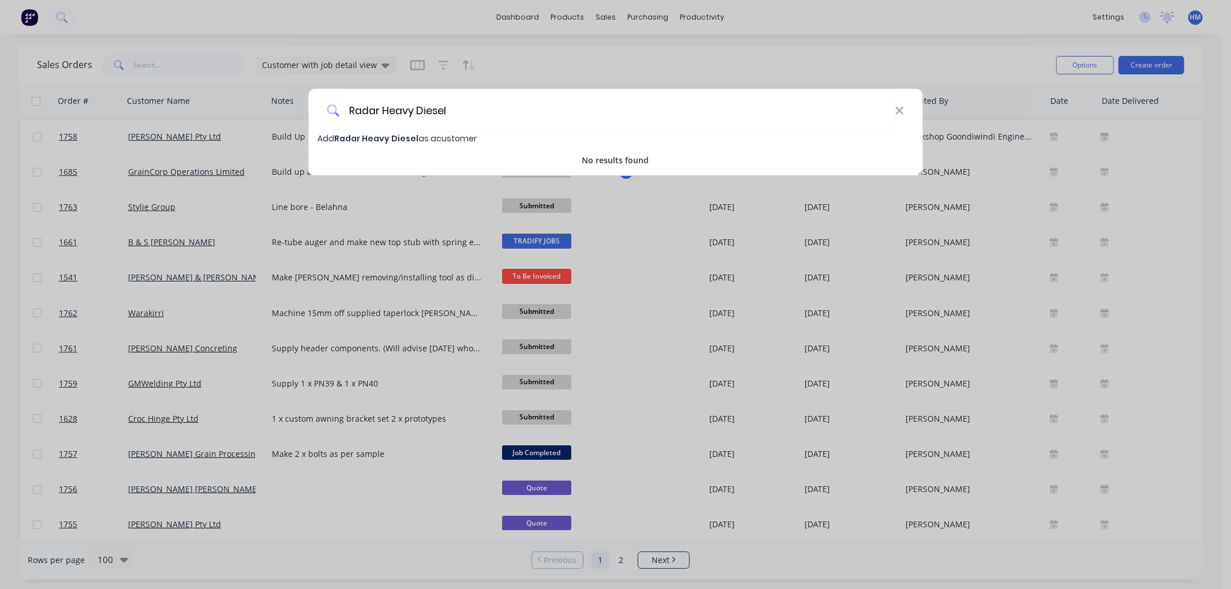
type input "Radar Heavy Diesel"
click at [408, 143] on span "Radar Heavy Diesel" at bounding box center [376, 139] width 84 height 12
select select "AU"
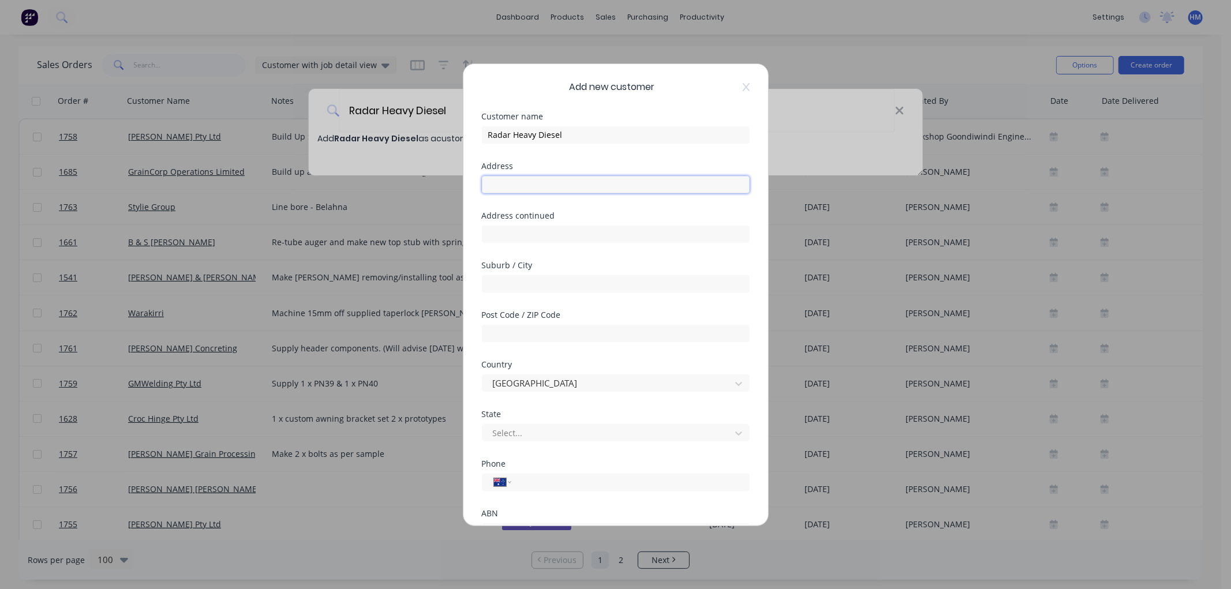
click at [528, 186] on input "text" at bounding box center [616, 184] width 268 height 17
type input "[STREET_ADDRESS]"
type input "Goondiwindi"
type input "4390"
drag, startPoint x: 664, startPoint y: 480, endPoint x: 671, endPoint y: 480, distance: 6.3
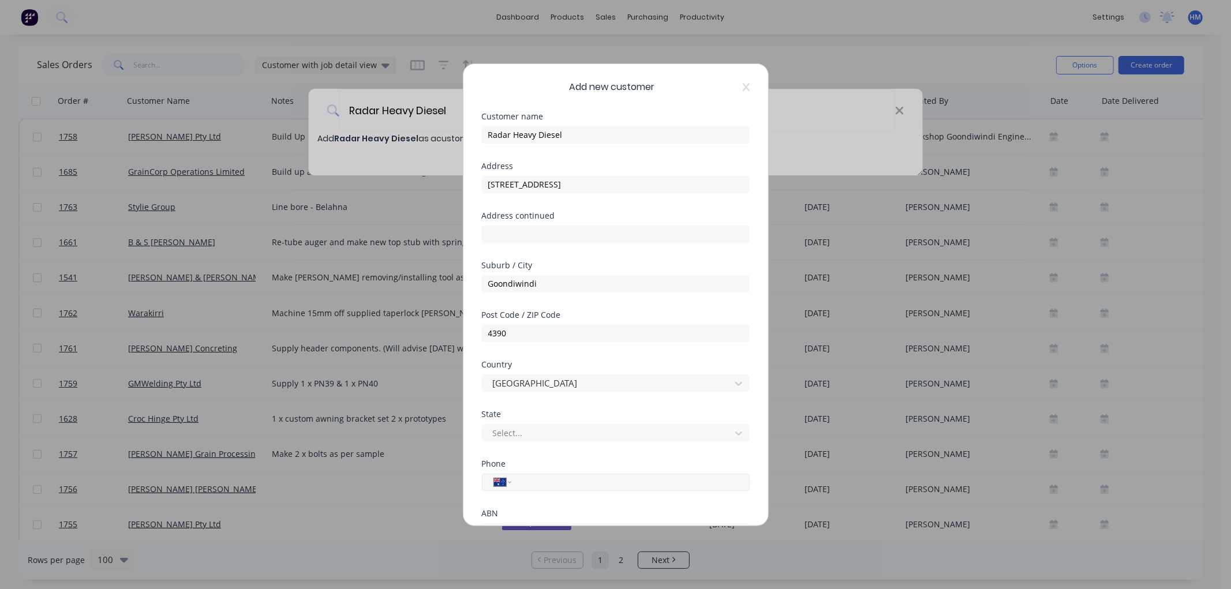
click at [664, 480] on input "tel" at bounding box center [628, 482] width 218 height 13
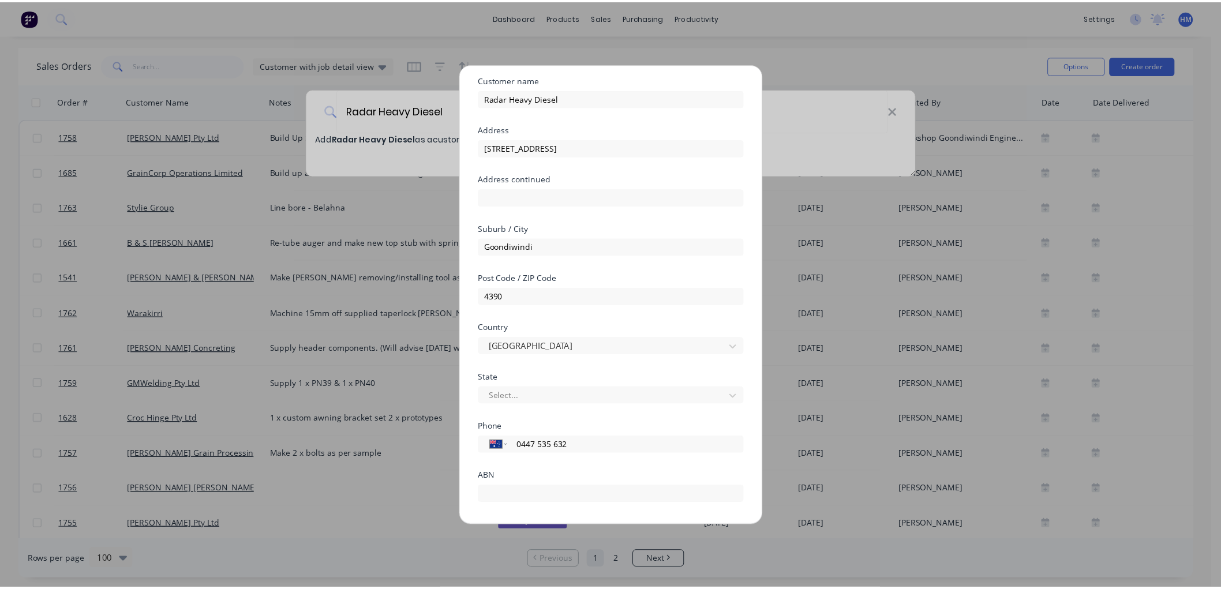
scroll to position [101, 0]
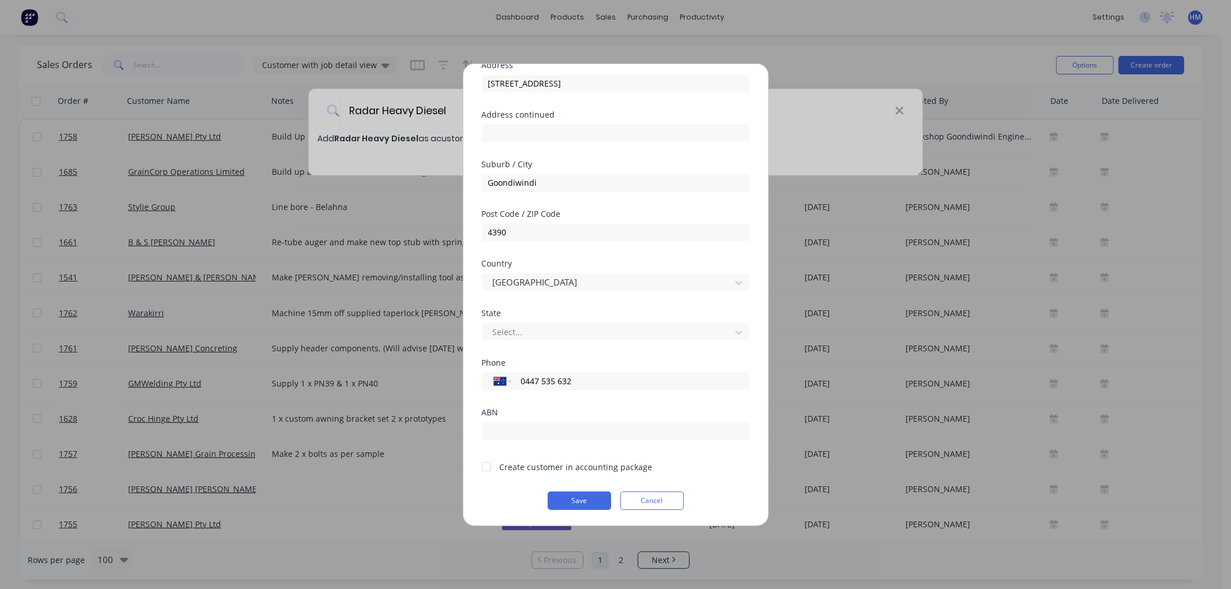
type input "0447 535 632"
click at [485, 463] on div at bounding box center [486, 466] width 23 height 23
click at [584, 499] on button "Save" at bounding box center [579, 501] width 63 height 18
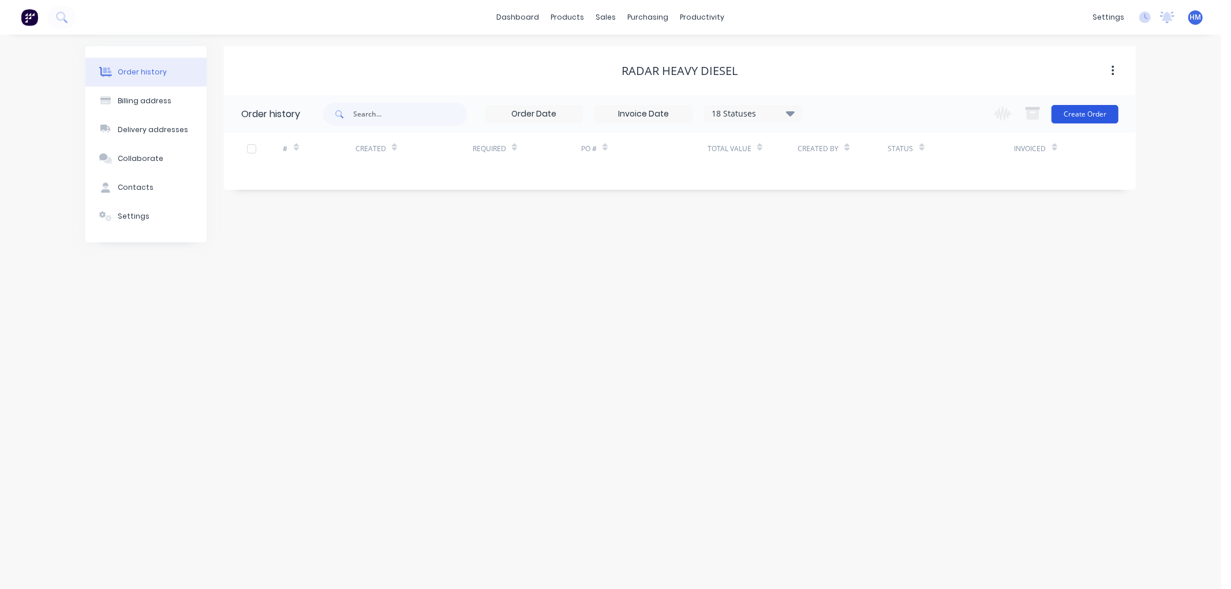
click at [1089, 113] on button "Create Order" at bounding box center [1085, 114] width 67 height 18
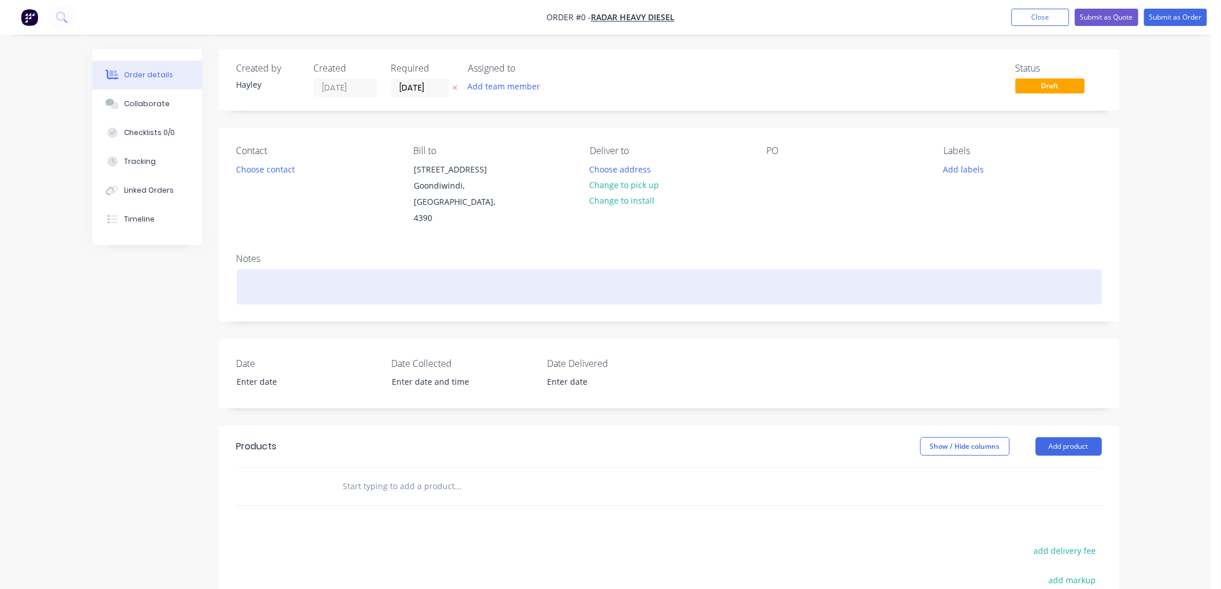
click at [268, 275] on div at bounding box center [670, 287] width 866 height 35
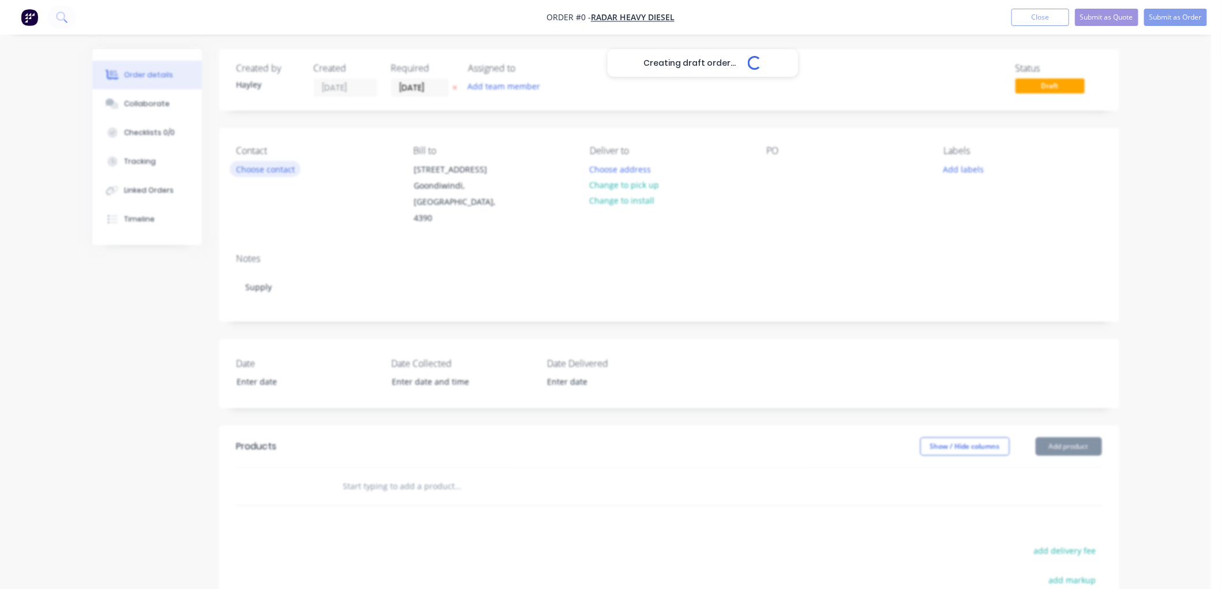
click at [266, 169] on div "Creating draft order... Loading... Order details Collaborate Checklists 0/0 Tra…" at bounding box center [606, 425] width 1051 height 752
click at [245, 174] on button "Choose contact" at bounding box center [265, 169] width 71 height 16
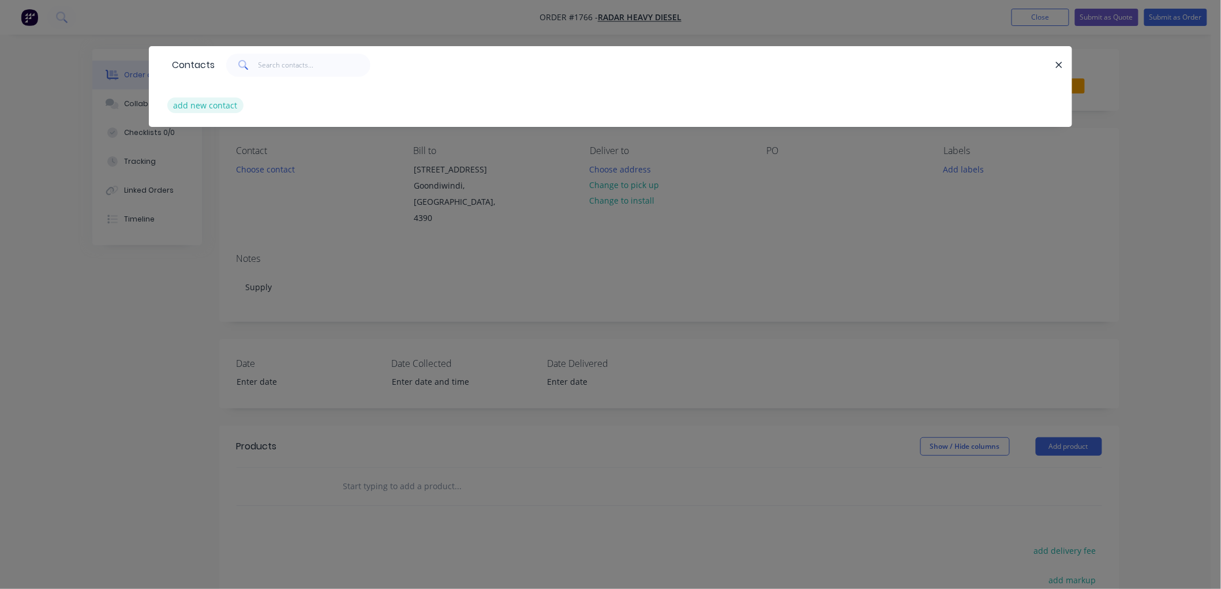
click at [169, 107] on button "add new contact" at bounding box center [205, 106] width 76 height 16
select select "AU"
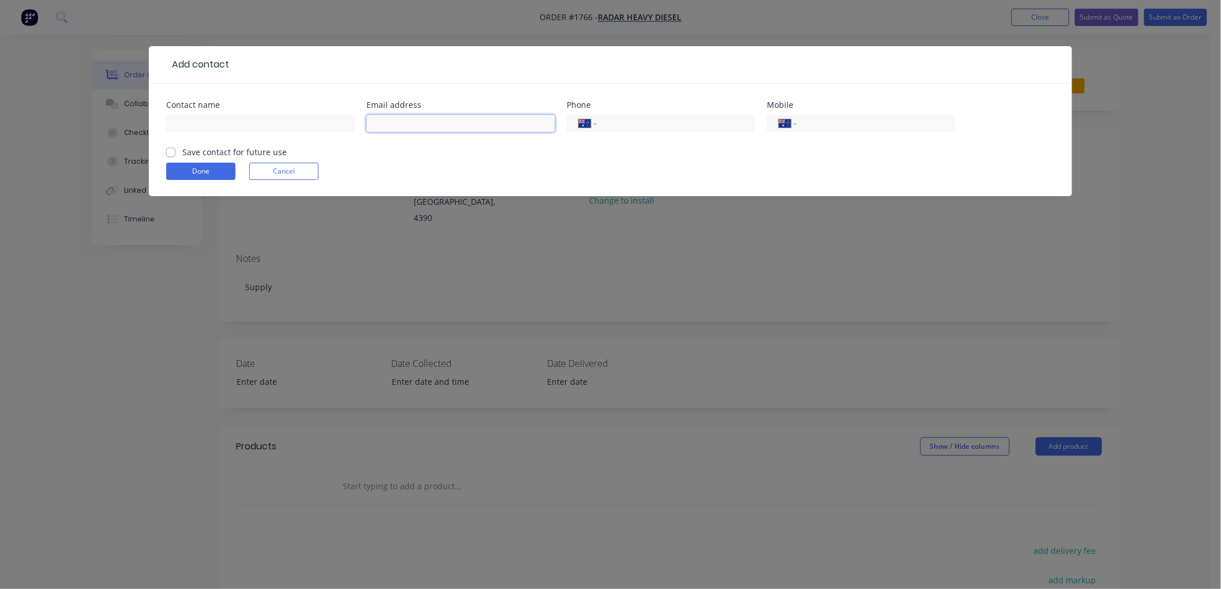
click at [410, 131] on input "text" at bounding box center [461, 123] width 189 height 17
type input "[PERSON_NAME][EMAIL_ADDRESS][DOMAIN_NAME]"
click at [255, 118] on input "text" at bounding box center [260, 123] width 189 height 17
type input "[PERSON_NAME]"
click at [182, 148] on label "Save contact for future use" at bounding box center [234, 152] width 104 height 12
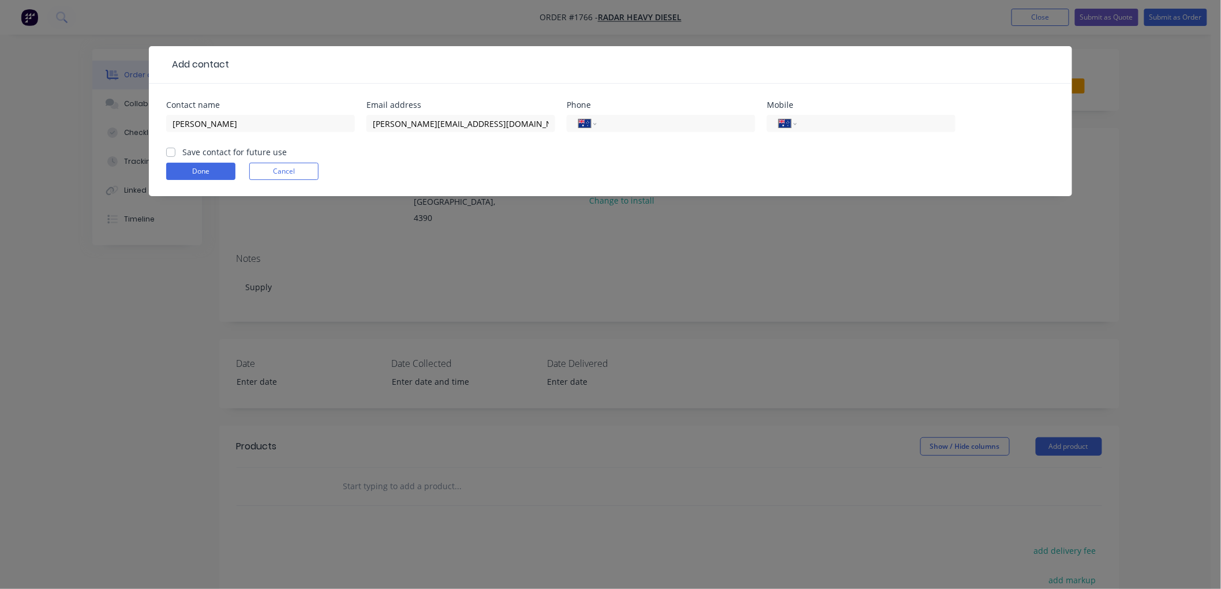
click at [174, 148] on input "Save contact for future use" at bounding box center [170, 151] width 9 height 11
checkbox input "true"
click at [199, 165] on button "Done" at bounding box center [200, 171] width 69 height 17
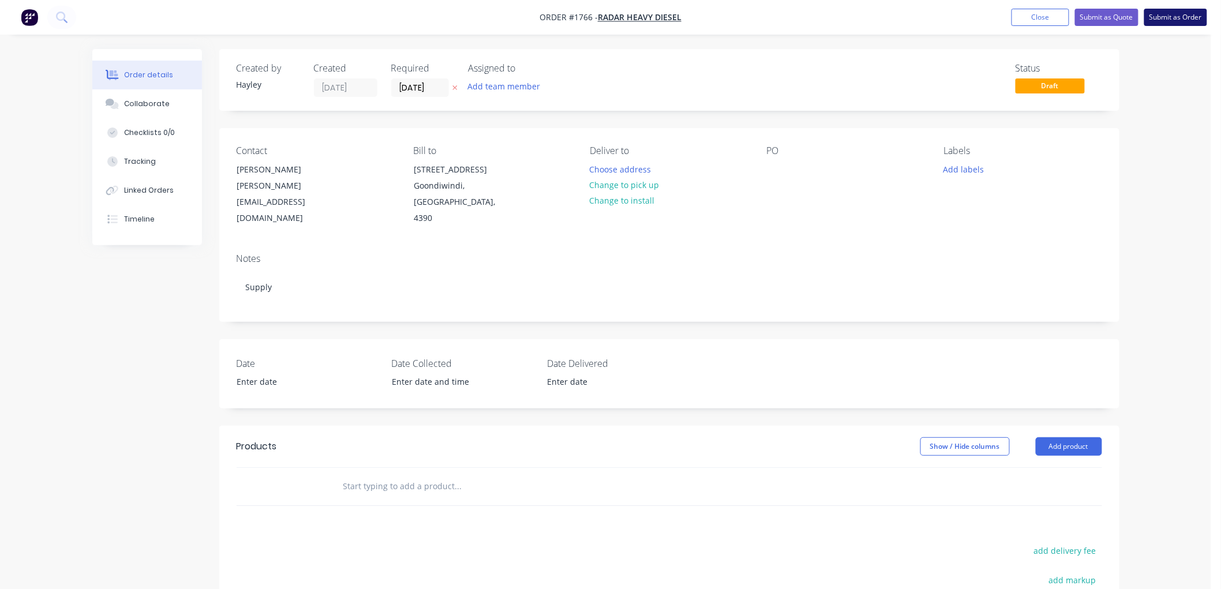
click at [1180, 16] on button "Submit as Order" at bounding box center [1176, 17] width 63 height 17
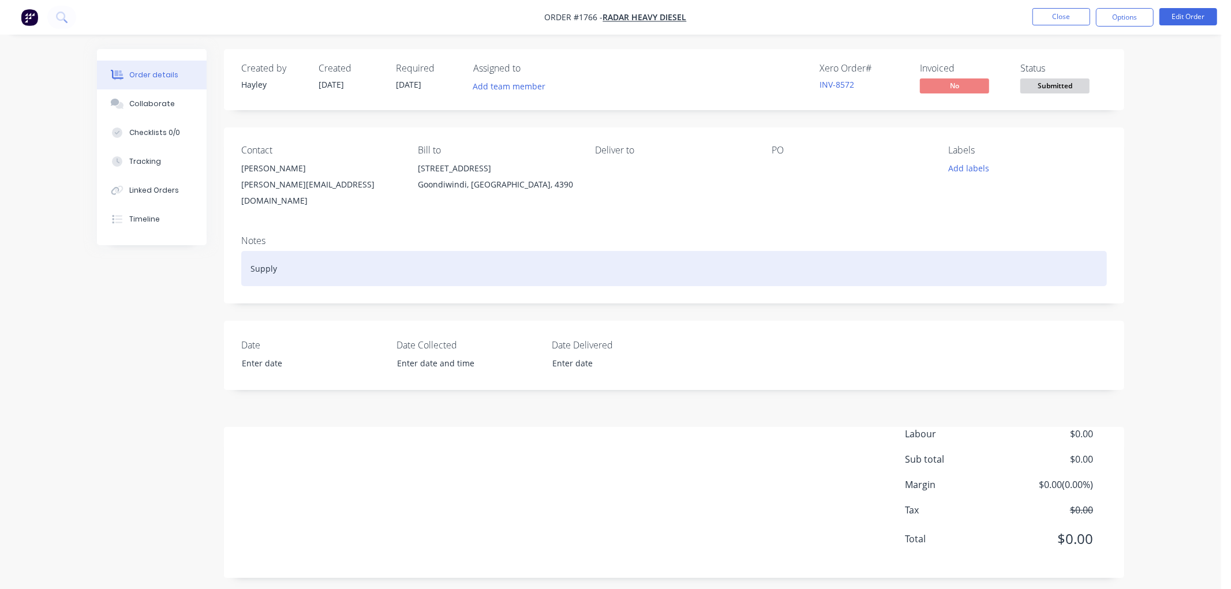
click at [322, 260] on div "Supply" at bounding box center [674, 268] width 866 height 35
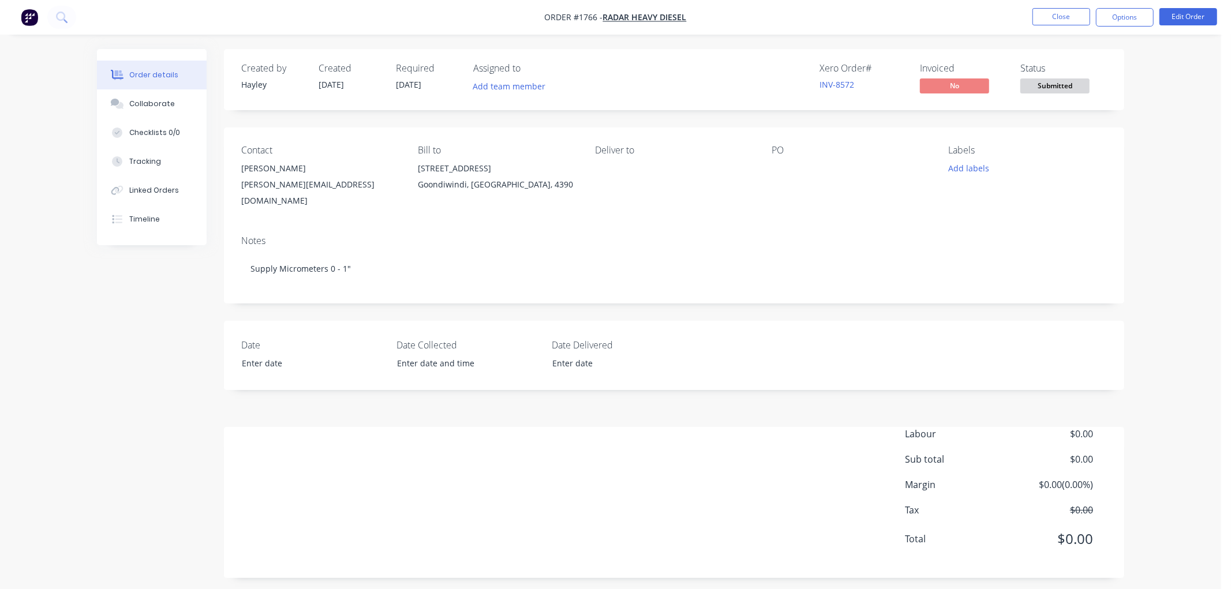
click at [328, 447] on div "Labour $0.00 Sub total $0.00 Margin $0.00 ( 0.00 %) Tax $0.00 Total $0.00" at bounding box center [674, 494] width 866 height 134
click at [264, 172] on div "[PERSON_NAME]" at bounding box center [320, 168] width 158 height 16
click at [287, 188] on div "[PERSON_NAME][EMAIL_ADDRESS][DOMAIN_NAME]" at bounding box center [320, 193] width 158 height 32
click at [1199, 10] on button "Edit Order" at bounding box center [1189, 16] width 58 height 17
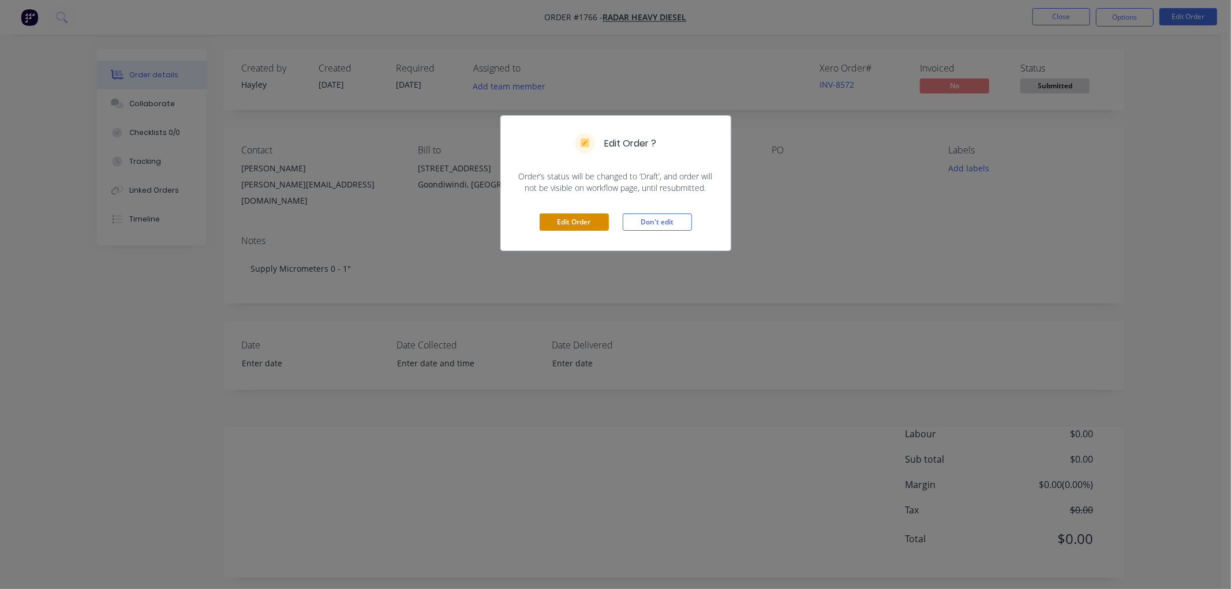
click at [573, 227] on button "Edit Order" at bounding box center [574, 222] width 69 height 17
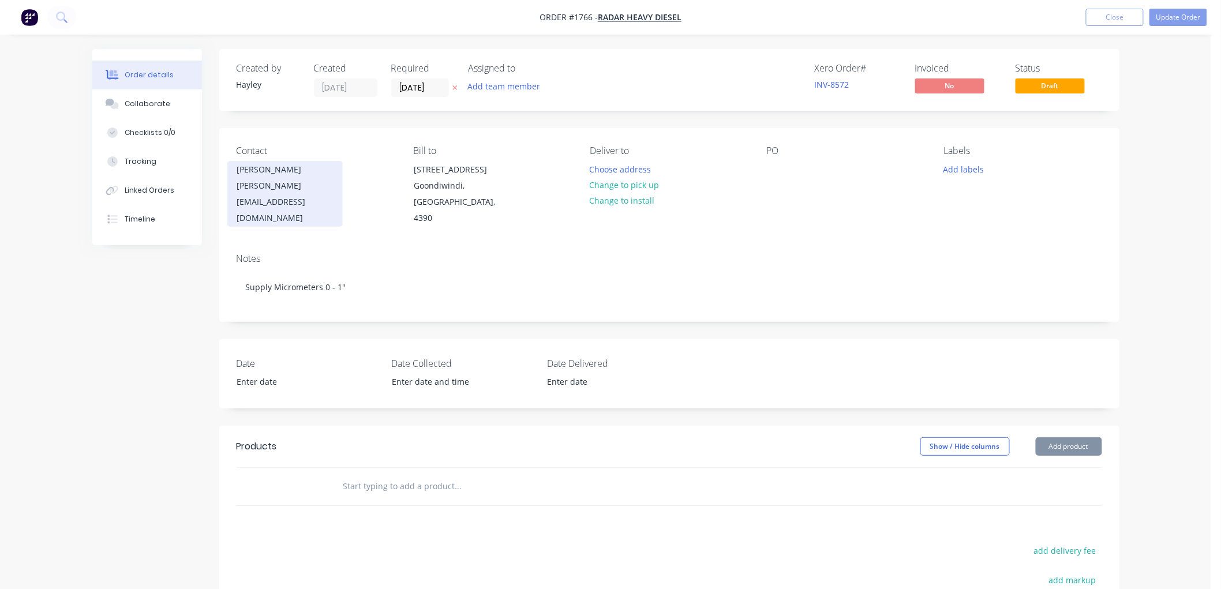
click at [273, 174] on div "[PERSON_NAME]" at bounding box center [285, 170] width 96 height 16
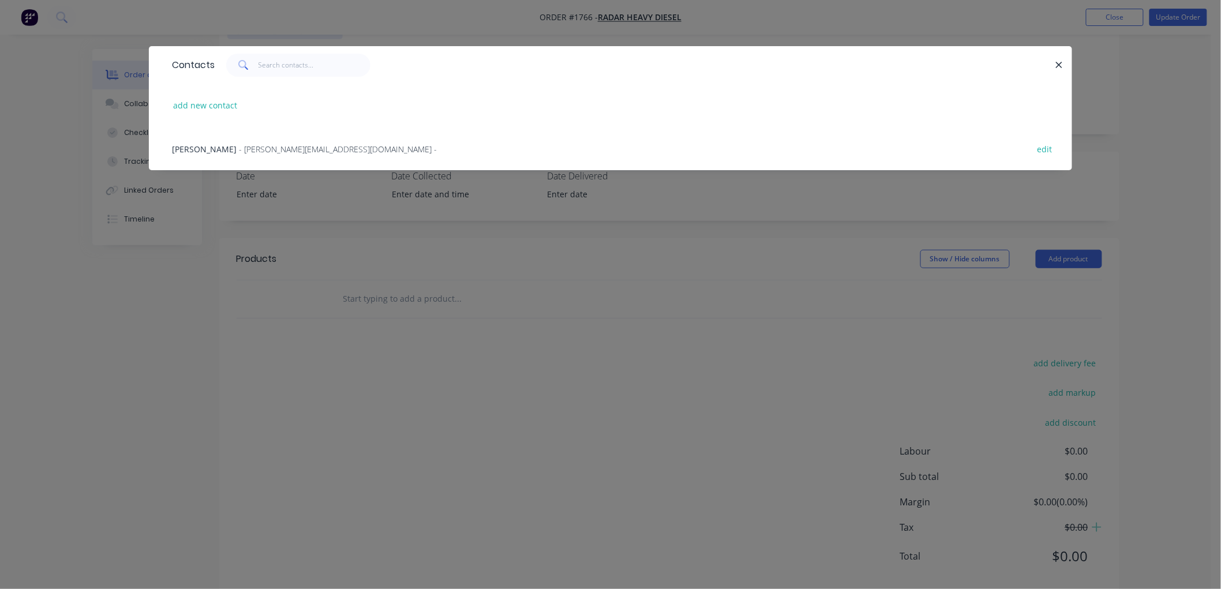
scroll to position [195, 0]
click at [195, 148] on span "[PERSON_NAME]" at bounding box center [204, 149] width 65 height 11
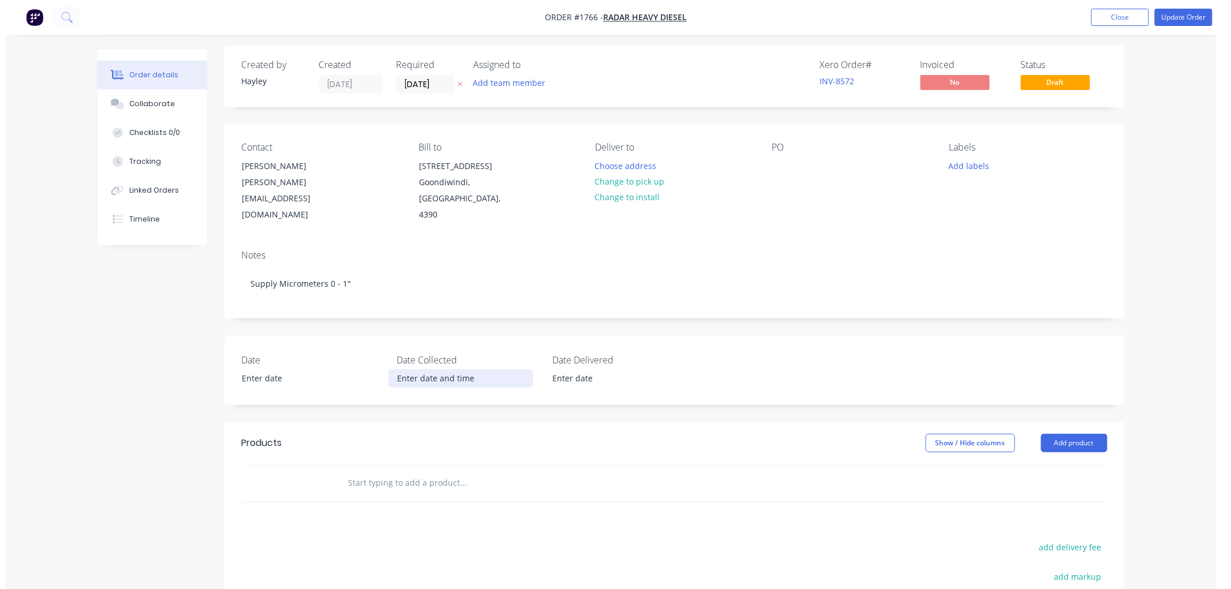
scroll to position [0, 0]
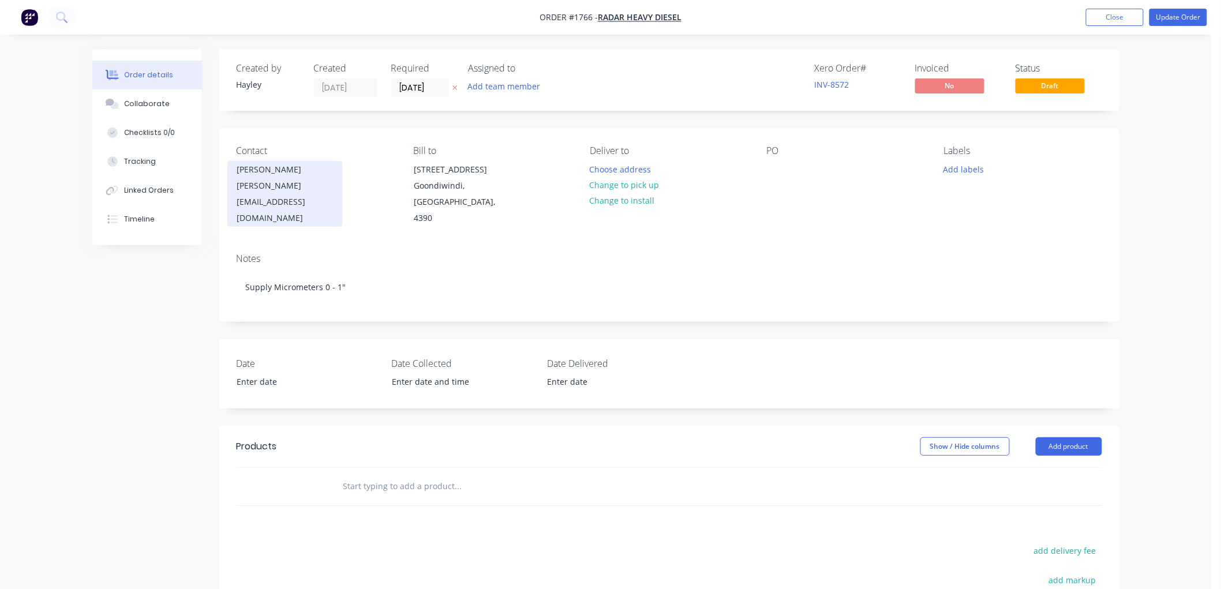
click at [277, 178] on div "[PERSON_NAME][EMAIL_ADDRESS][DOMAIN_NAME]" at bounding box center [285, 202] width 96 height 48
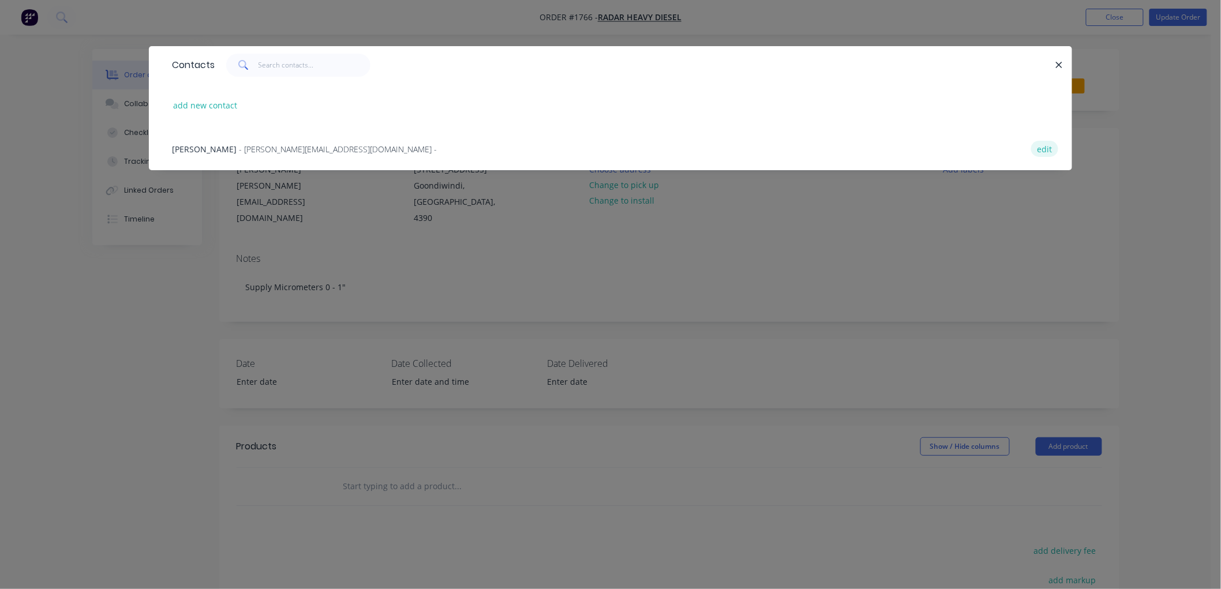
click at [1040, 147] on button "edit" at bounding box center [1044, 149] width 27 height 16
select select "AU"
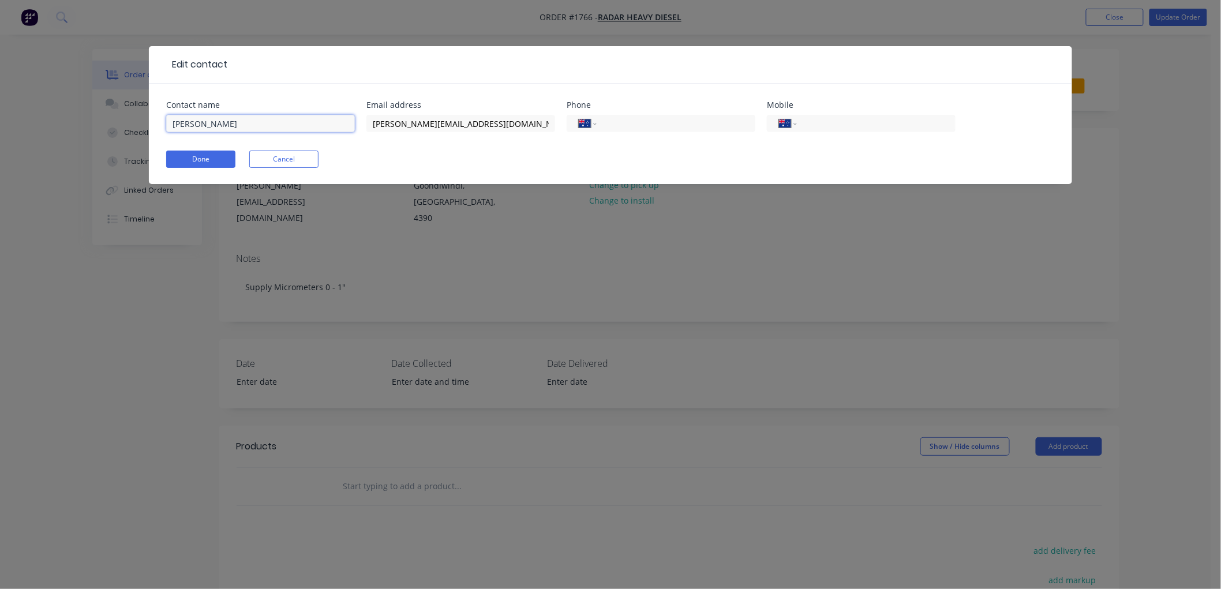
click at [231, 125] on input "[PERSON_NAME]" at bounding box center [260, 123] width 189 height 17
type input "[PERSON_NAME]"
click at [194, 151] on button "Done" at bounding box center [200, 159] width 69 height 17
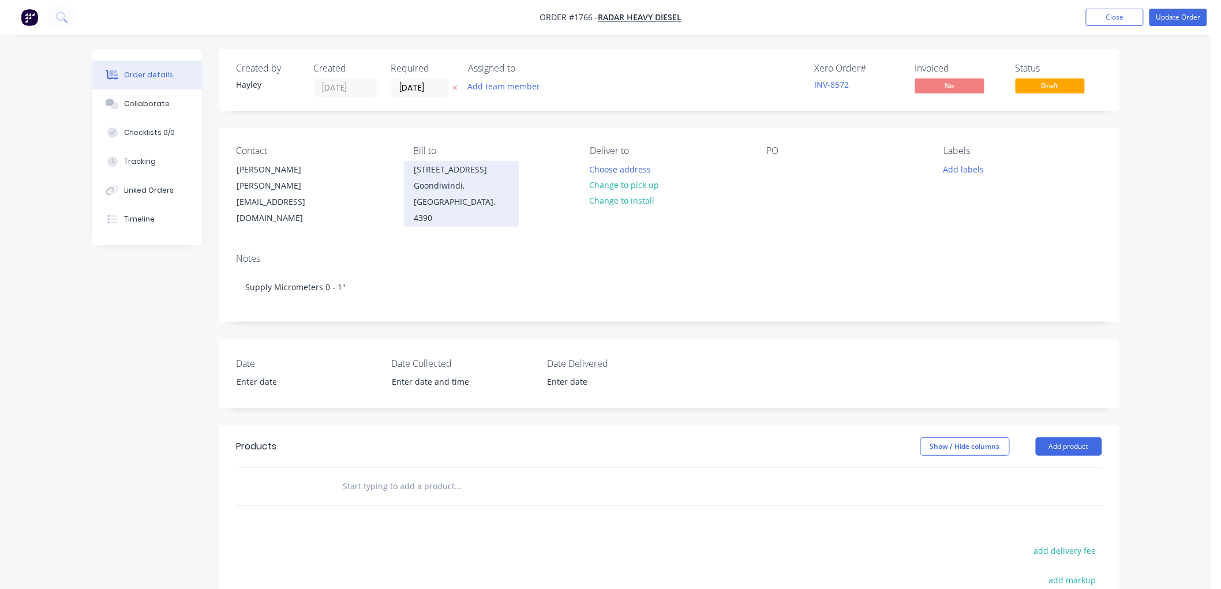
click at [449, 181] on div "Goondiwindi, [GEOGRAPHIC_DATA], 4390" at bounding box center [462, 202] width 96 height 48
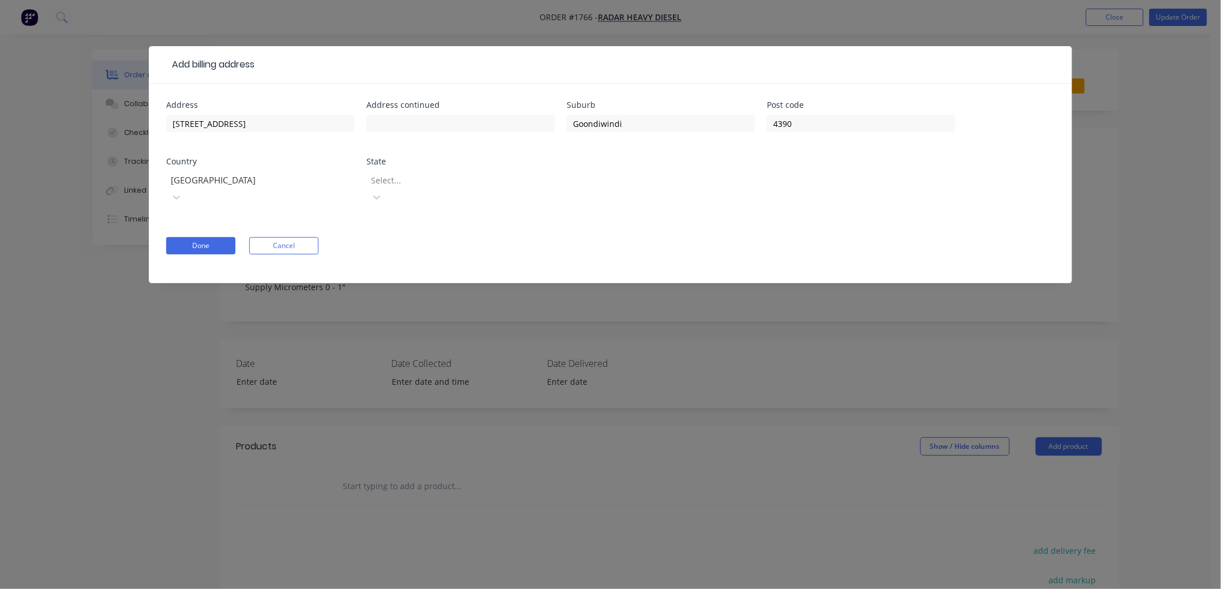
click at [440, 175] on div at bounding box center [453, 180] width 166 height 14
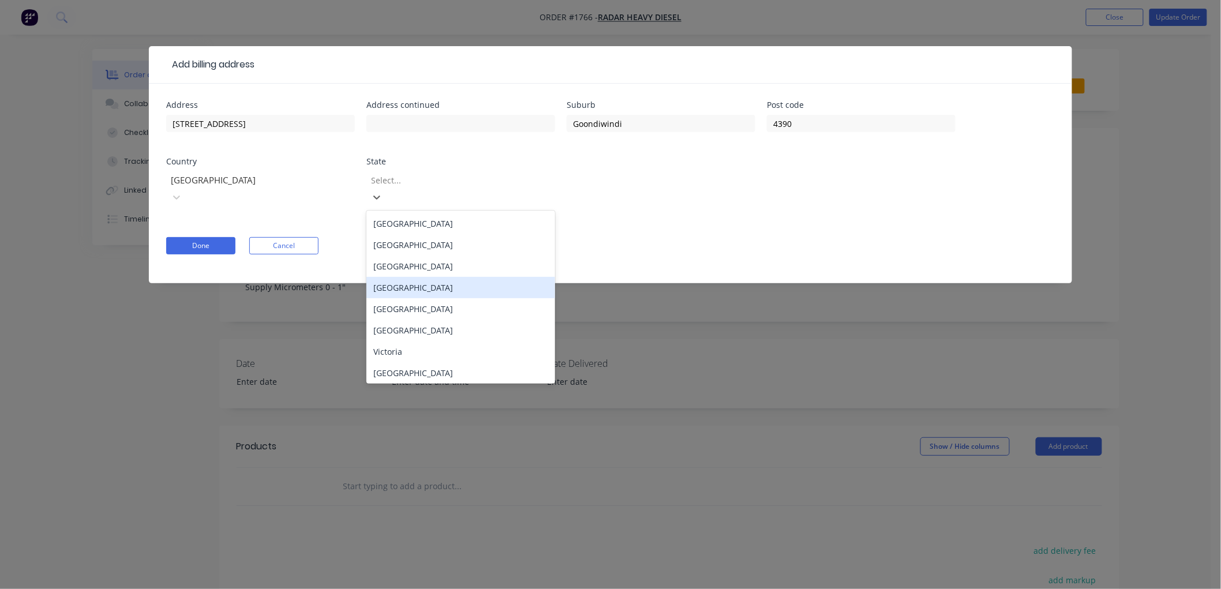
click at [411, 277] on div "[GEOGRAPHIC_DATA]" at bounding box center [461, 287] width 189 height 21
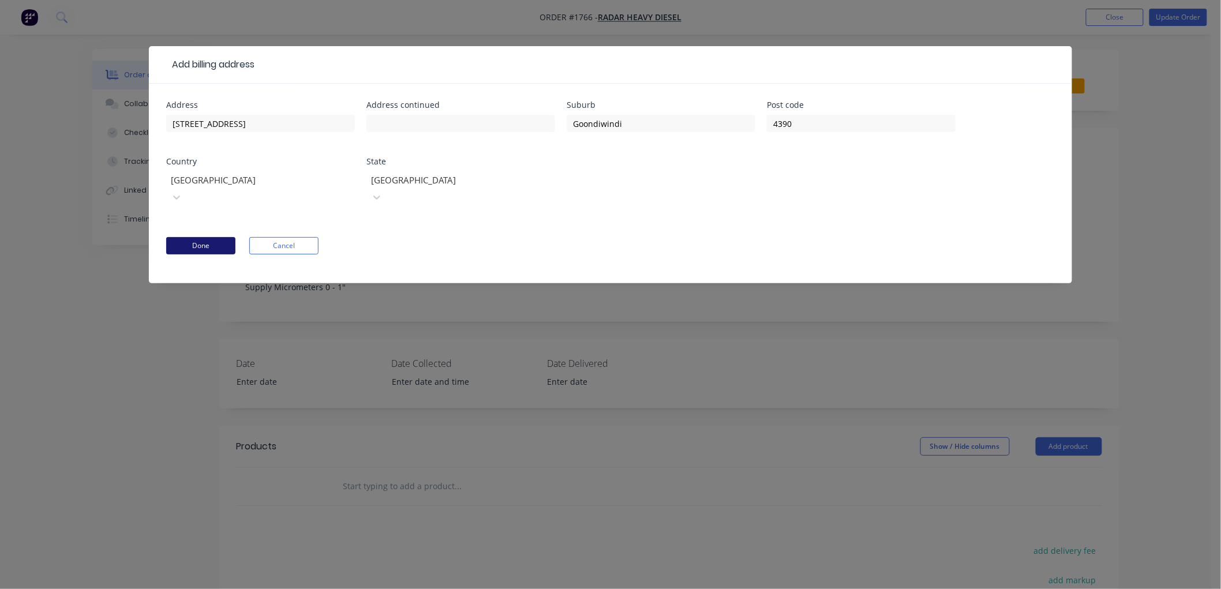
click at [199, 237] on button "Done" at bounding box center [200, 245] width 69 height 17
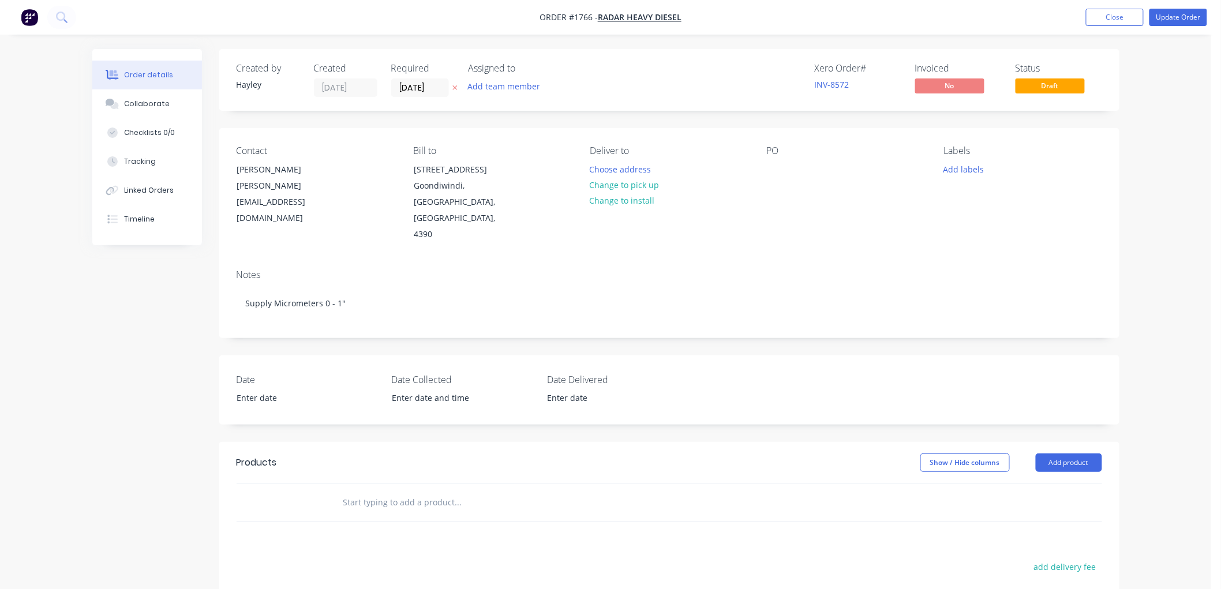
click at [645, 10] on nav "Order #1766 - Radar Heavy Diesel Add product Close Update Order" at bounding box center [610, 17] width 1221 height 35
click at [641, 14] on span "Radar Heavy Diesel" at bounding box center [640, 17] width 84 height 11
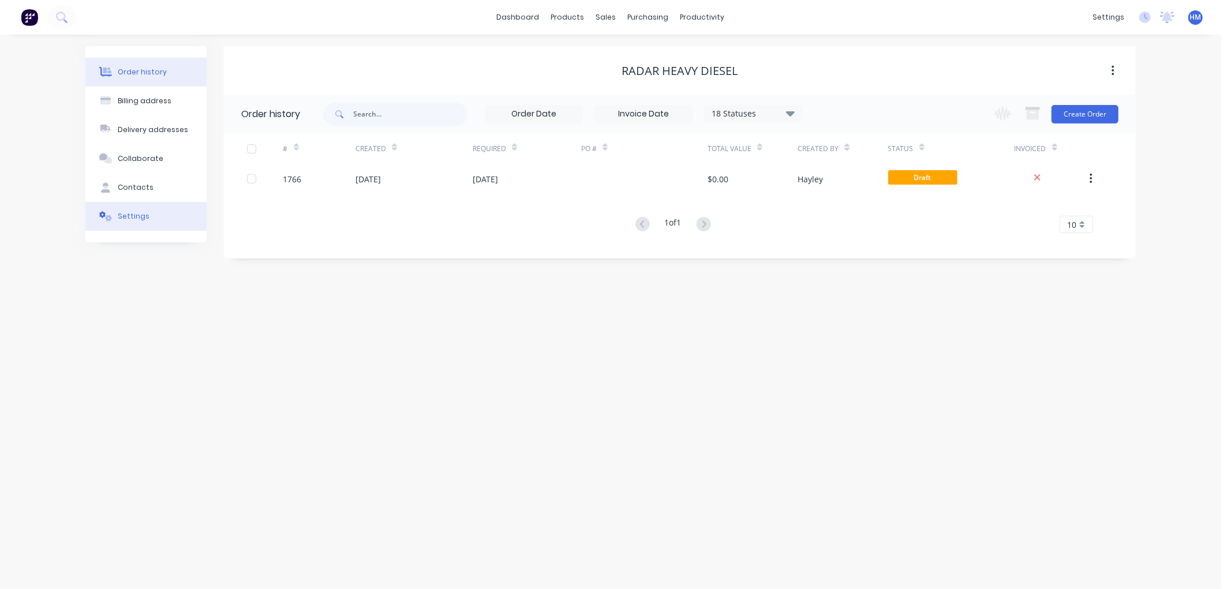
click at [143, 209] on button "Settings" at bounding box center [145, 216] width 121 height 29
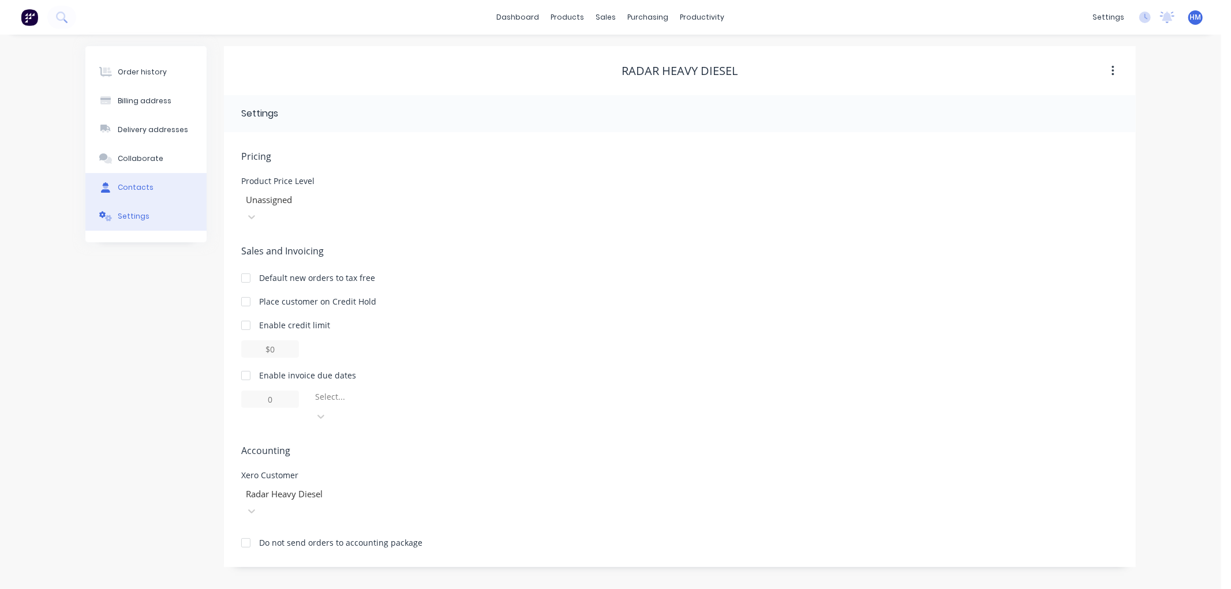
click at [133, 184] on div "Contacts" at bounding box center [136, 187] width 36 height 10
select select "AU"
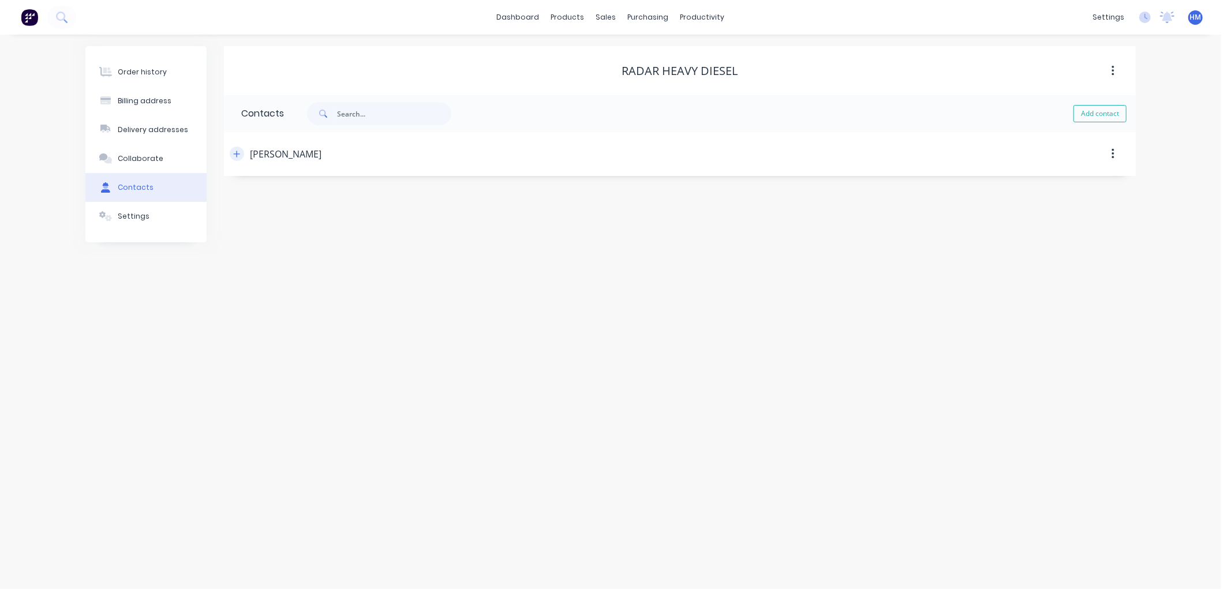
click at [241, 154] on button "button" at bounding box center [237, 154] width 14 height 14
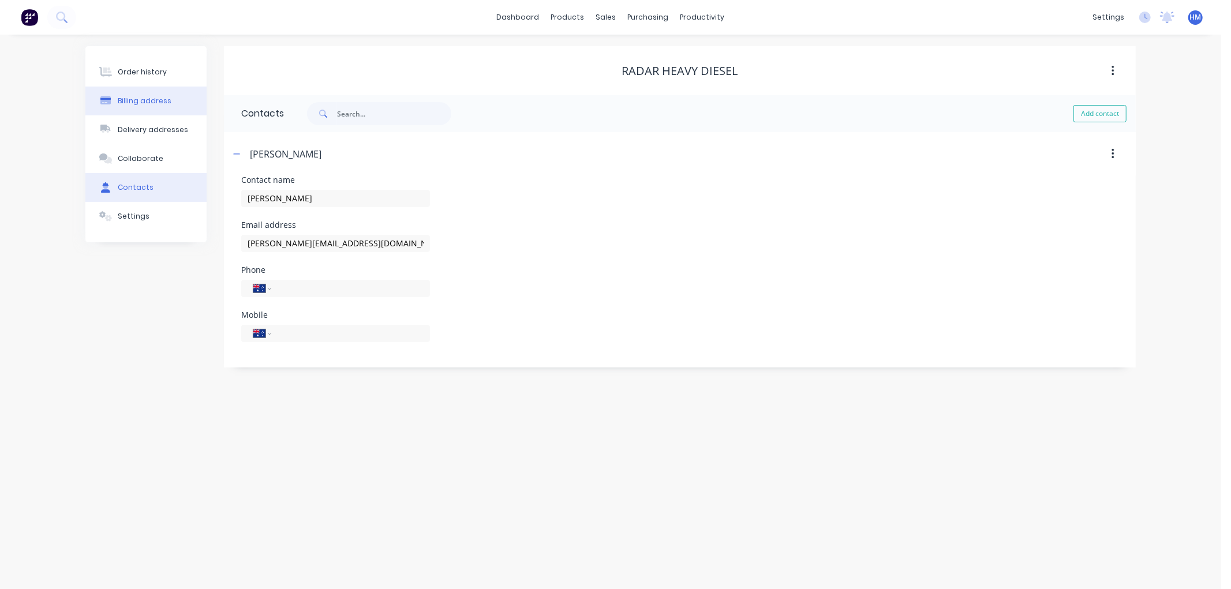
click at [141, 101] on div "Billing address" at bounding box center [145, 101] width 54 height 10
select select "AU"
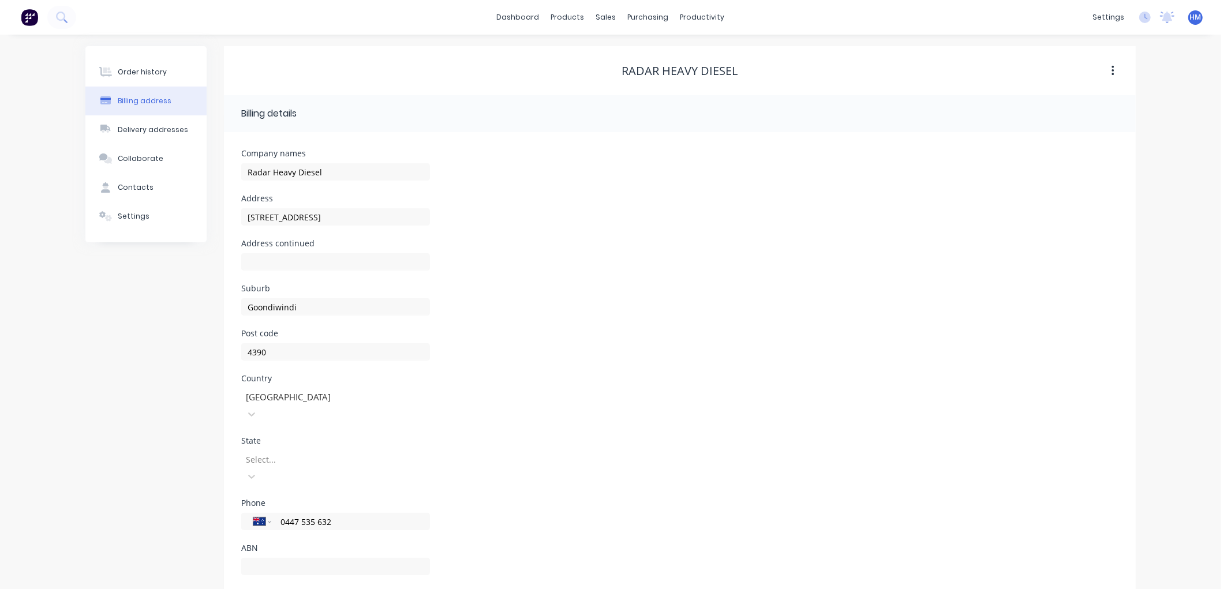
drag, startPoint x: 360, startPoint y: 480, endPoint x: 240, endPoint y: 482, distance: 120.1
click at [240, 482] on div "Company names Radar Heavy Diesel Address 1-[GEOGRAPHIC_DATA] Address continued …" at bounding box center [680, 366] width 912 height 469
click at [148, 181] on button "Contacts" at bounding box center [145, 187] width 121 height 29
select select "AU"
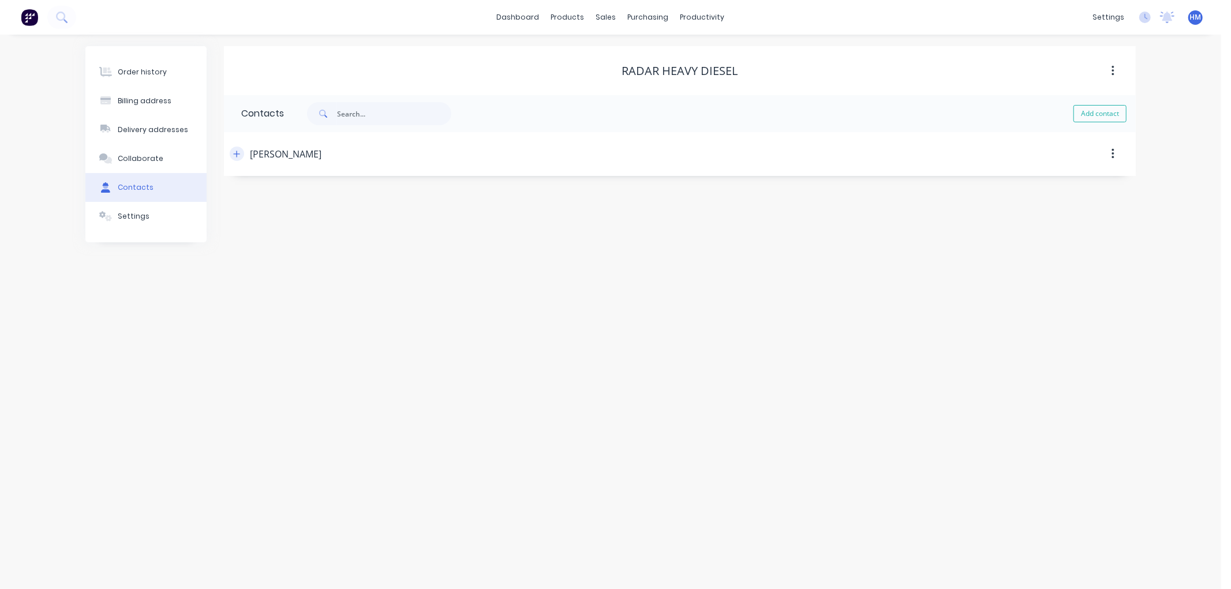
click at [233, 155] on icon "button" at bounding box center [236, 154] width 7 height 8
click at [292, 338] on input "tel" at bounding box center [348, 333] width 139 height 13
paste input "0447 535 632"
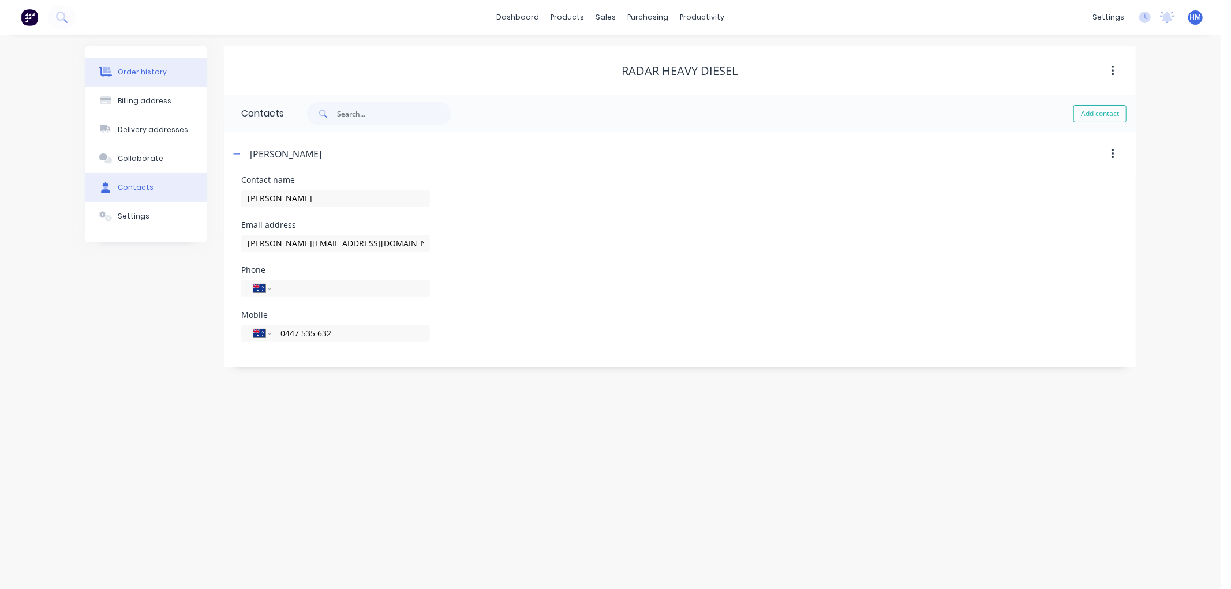
type input "0447 535 632"
click at [160, 68] on div "Order history" at bounding box center [142, 72] width 49 height 10
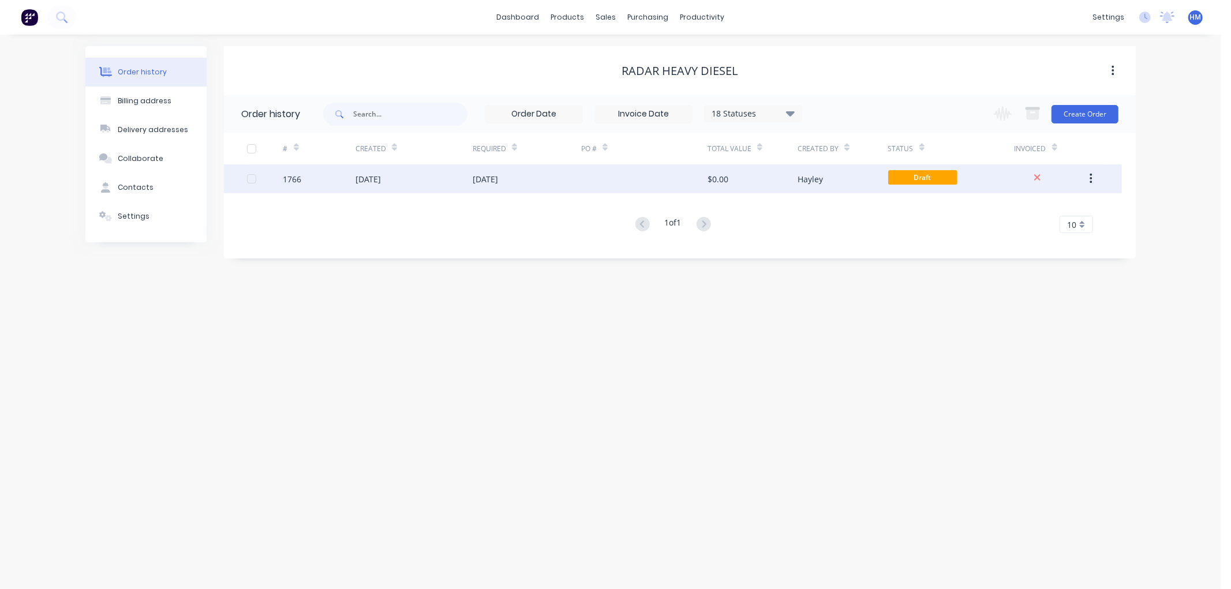
click at [367, 173] on div "[DATE]" at bounding box center [368, 179] width 25 height 12
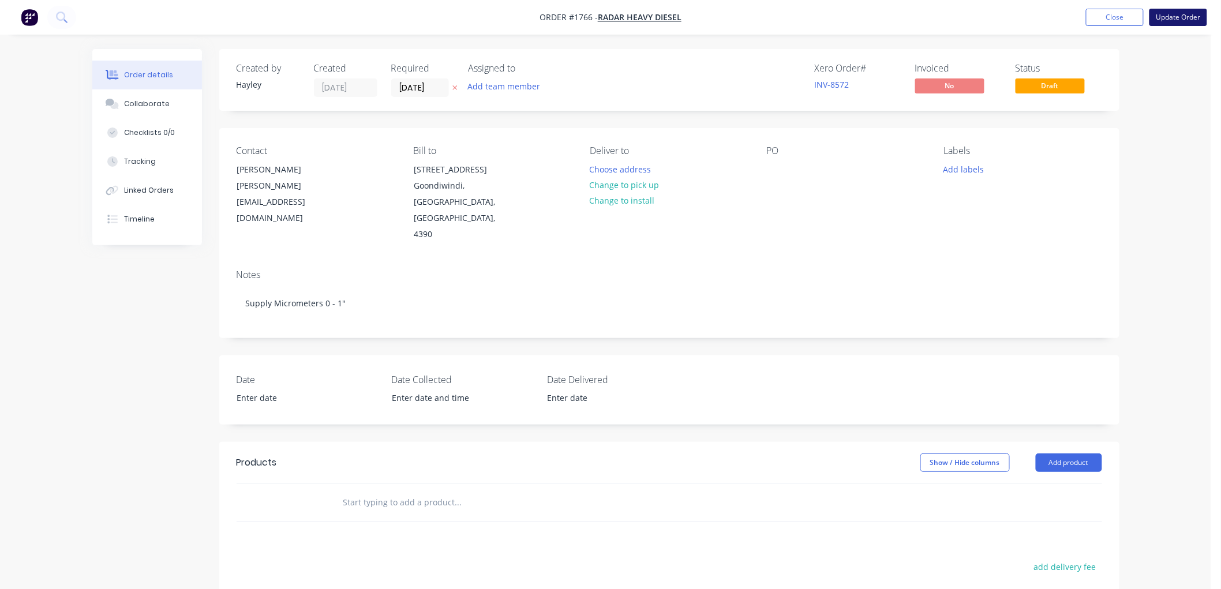
click at [1172, 16] on button "Update Order" at bounding box center [1179, 17] width 58 height 17
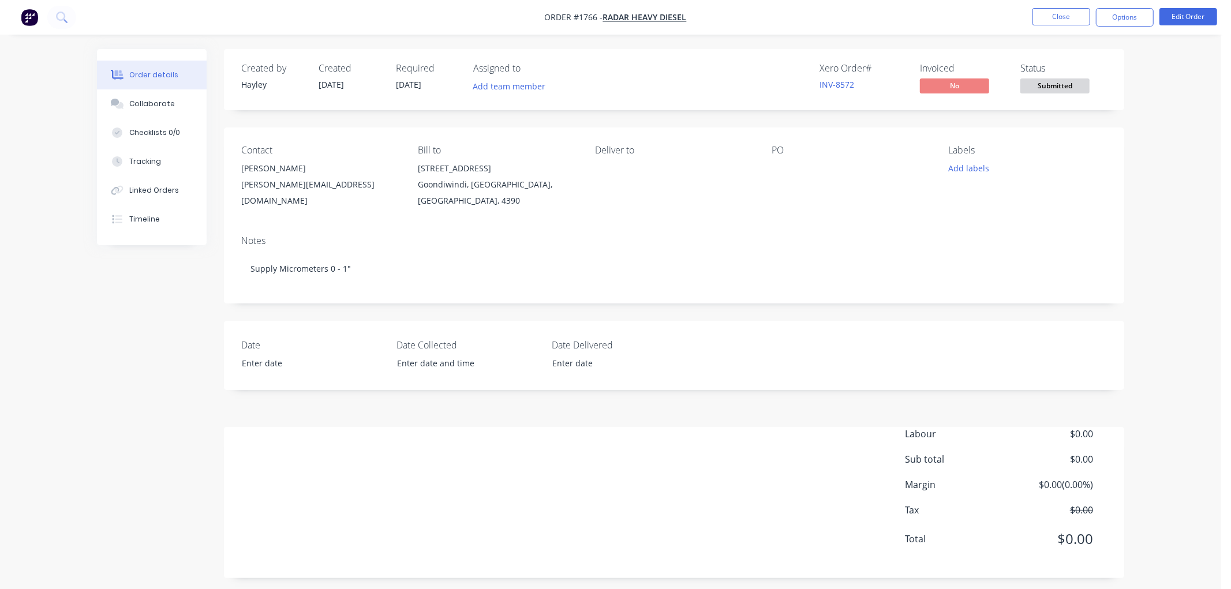
click at [267, 184] on div "[PERSON_NAME][EMAIL_ADDRESS][DOMAIN_NAME]" at bounding box center [320, 193] width 158 height 32
click at [1172, 21] on button "Edit Order" at bounding box center [1189, 16] width 58 height 17
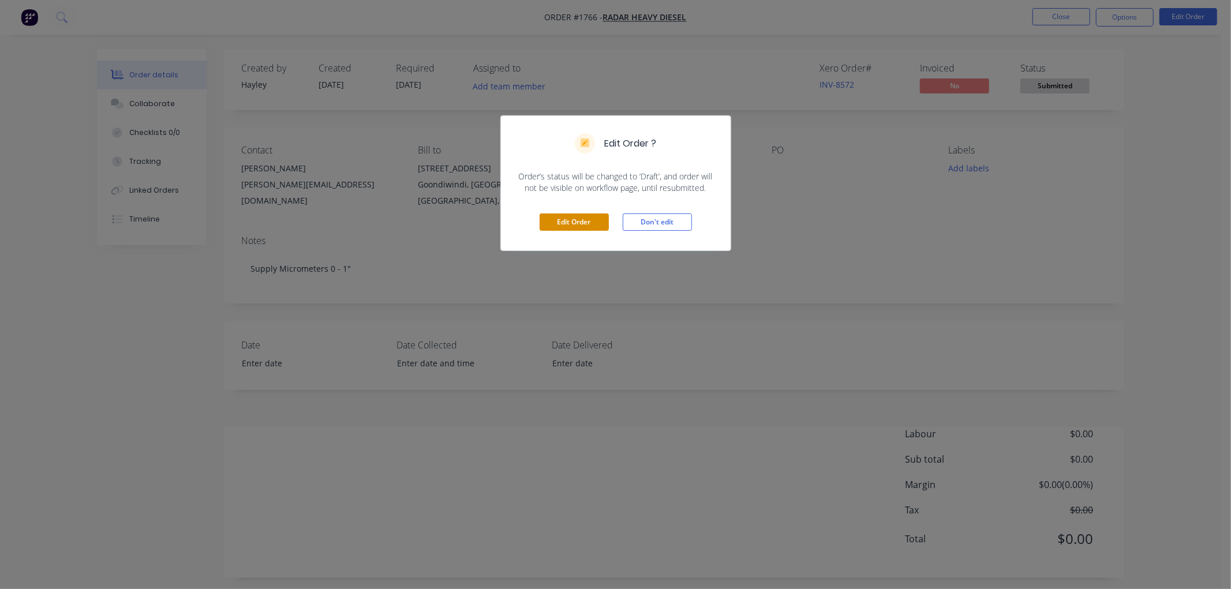
drag, startPoint x: 592, startPoint y: 219, endPoint x: 289, endPoint y: 215, distance: 303.6
click at [591, 219] on button "Edit Order" at bounding box center [574, 222] width 69 height 17
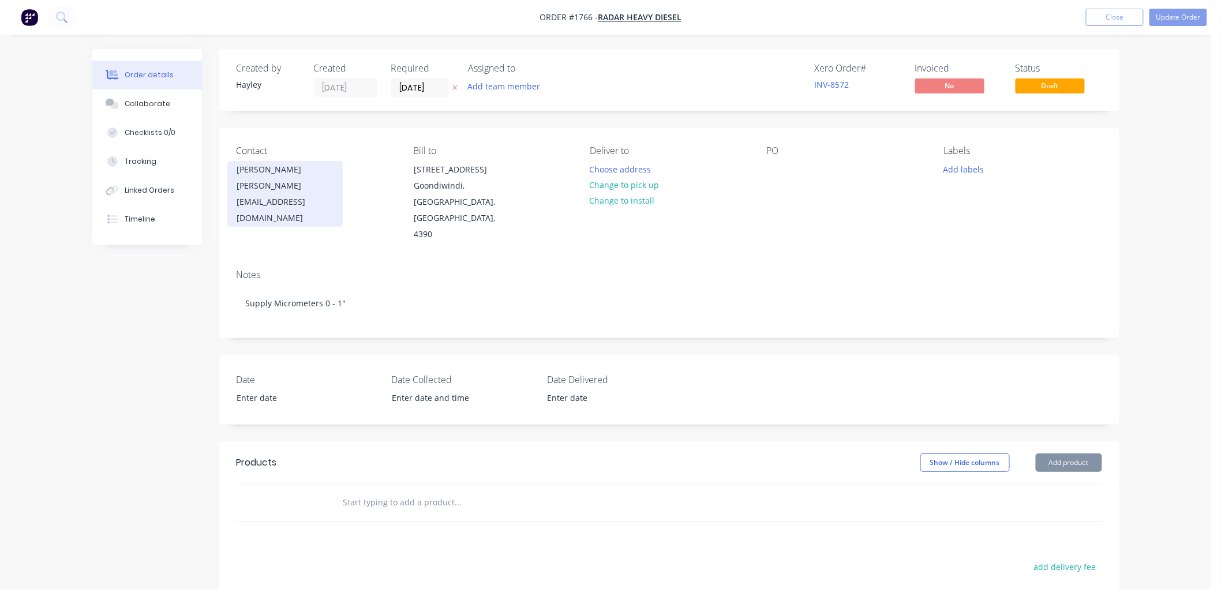
click at [270, 185] on div "[PERSON_NAME][EMAIL_ADDRESS][DOMAIN_NAME]" at bounding box center [285, 202] width 96 height 48
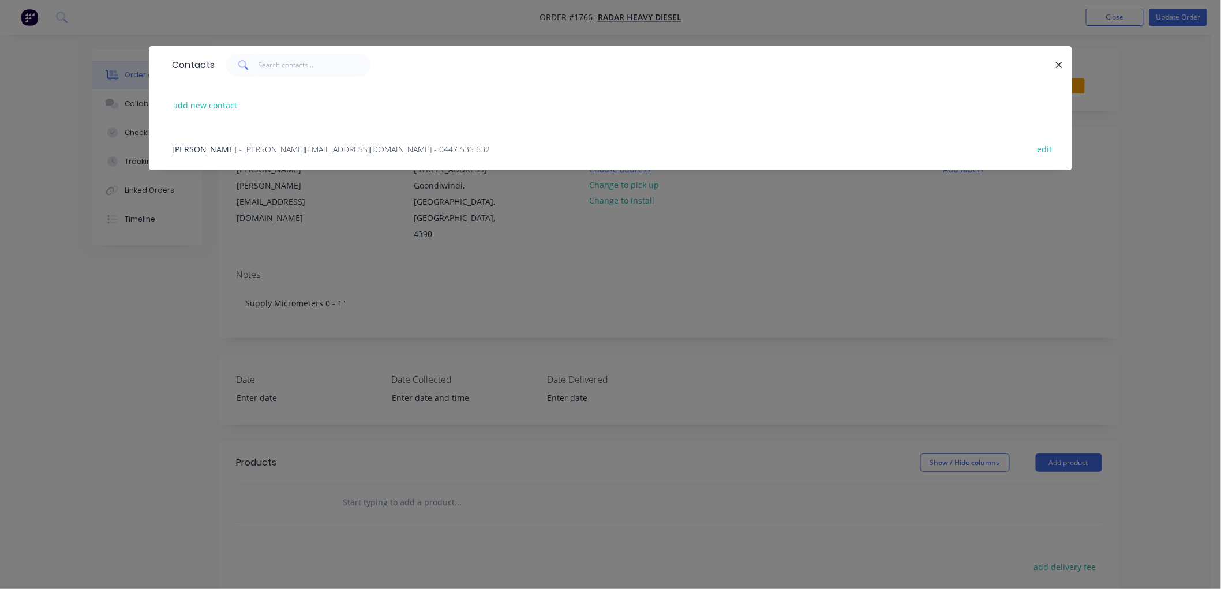
drag, startPoint x: 1042, startPoint y: 141, endPoint x: 992, endPoint y: 152, distance: 51.4
click at [1032, 146] on div "Anthony Ryan - [EMAIL_ADDRESS][DOMAIN_NAME] - 0447 535 632 edit" at bounding box center [610, 148] width 889 height 43
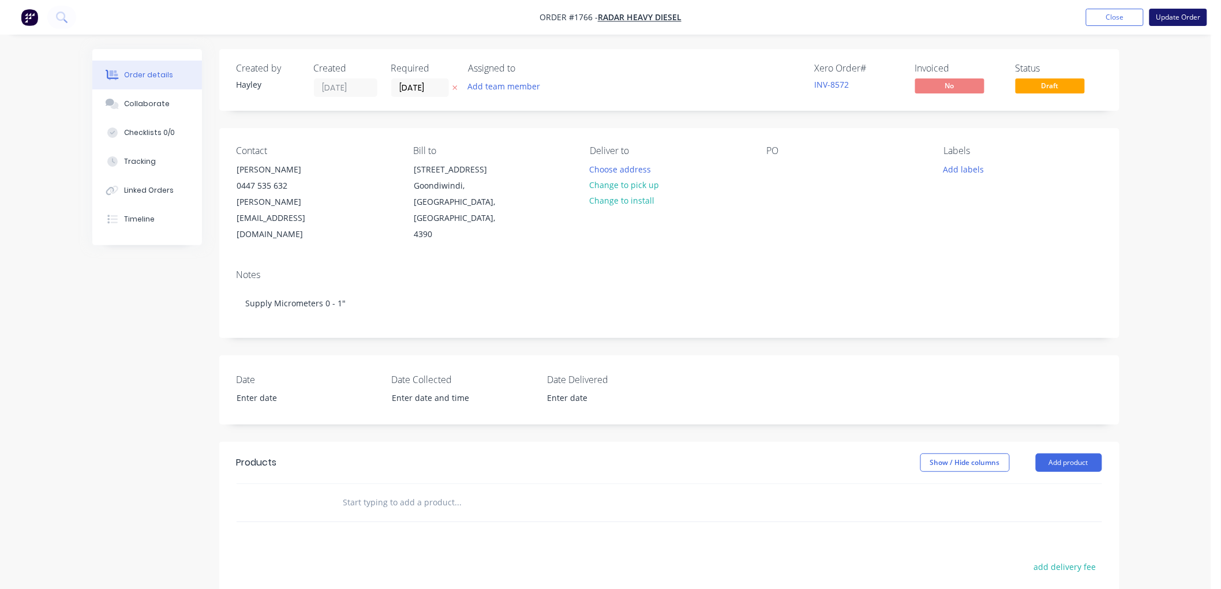
click at [1179, 16] on button "Update Order" at bounding box center [1179, 17] width 58 height 17
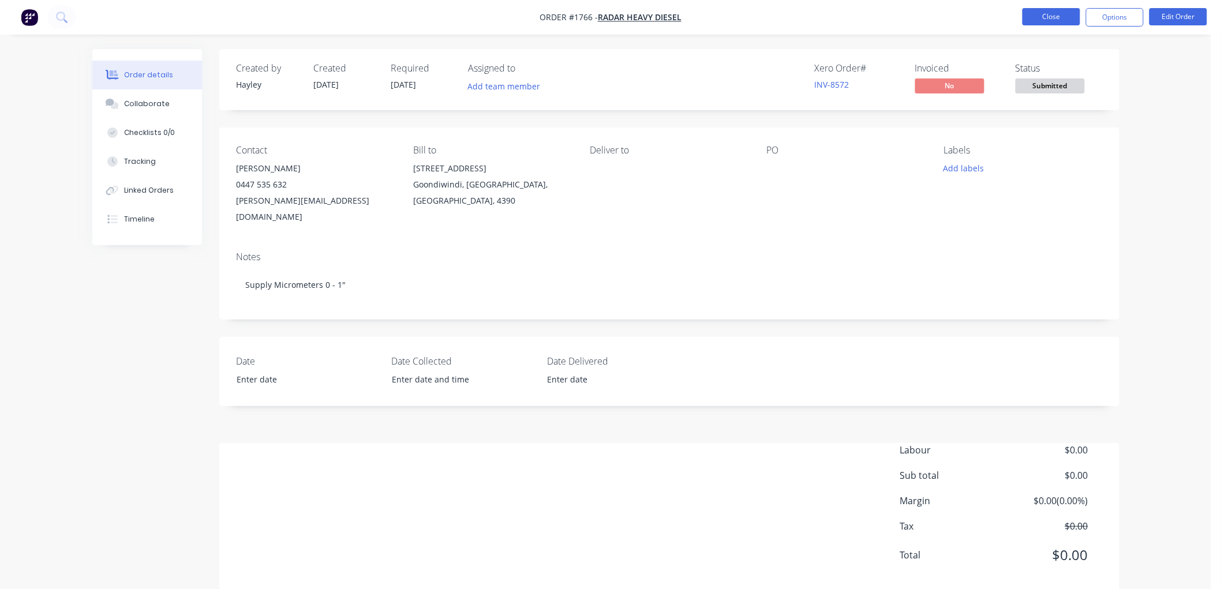
click at [1040, 18] on button "Close" at bounding box center [1052, 16] width 58 height 17
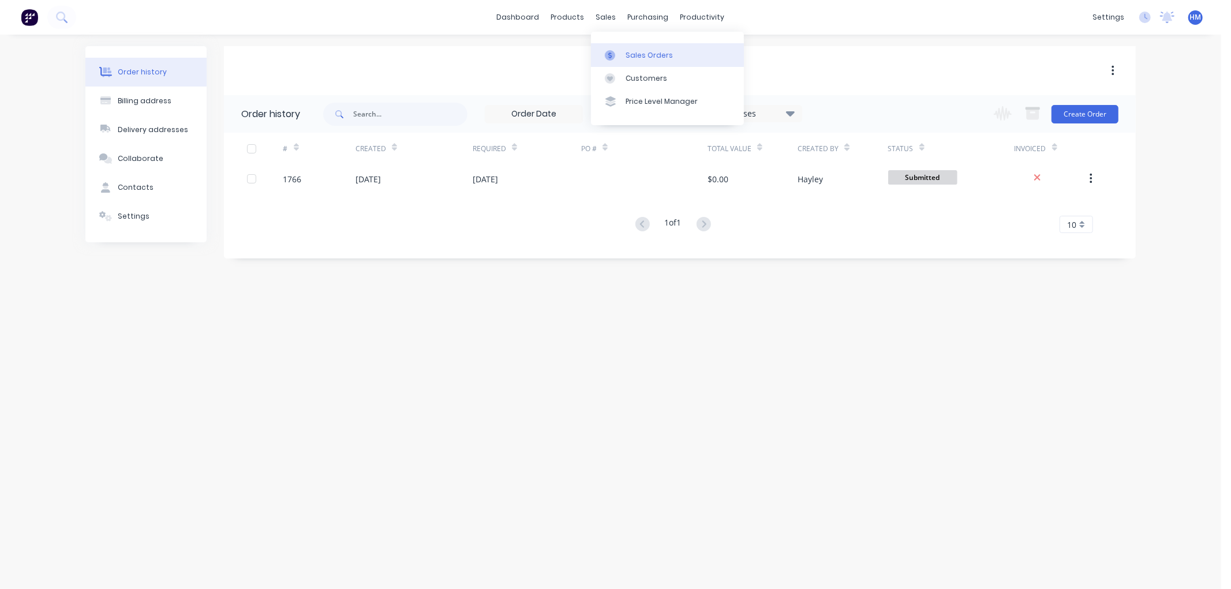
click at [620, 55] on div at bounding box center [613, 55] width 17 height 10
